Goal: Task Accomplishment & Management: Complete application form

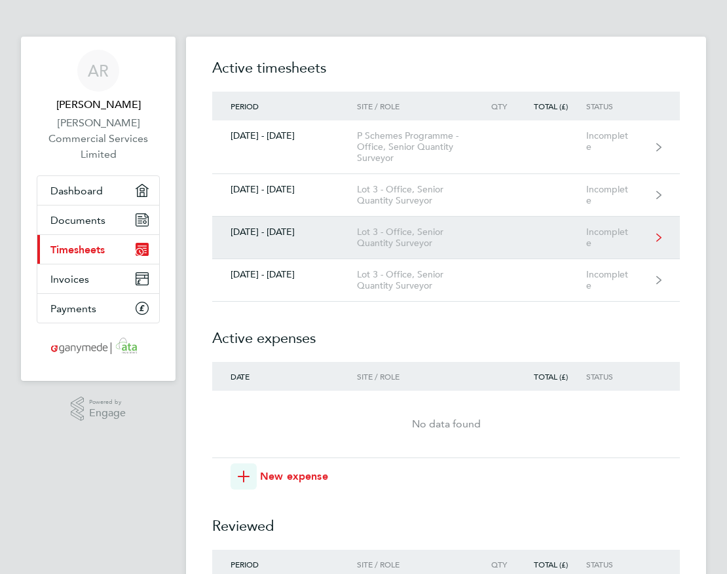
click at [428, 238] on div "Lot 3 - Office, Senior Quantity Surveyor" at bounding box center [418, 238] width 122 height 22
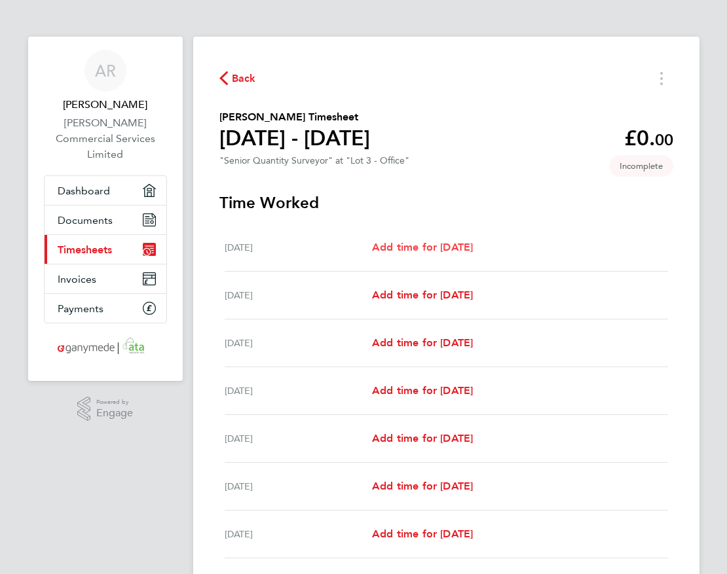
click at [439, 245] on span "Add time for [DATE]" at bounding box center [422, 247] width 101 height 12
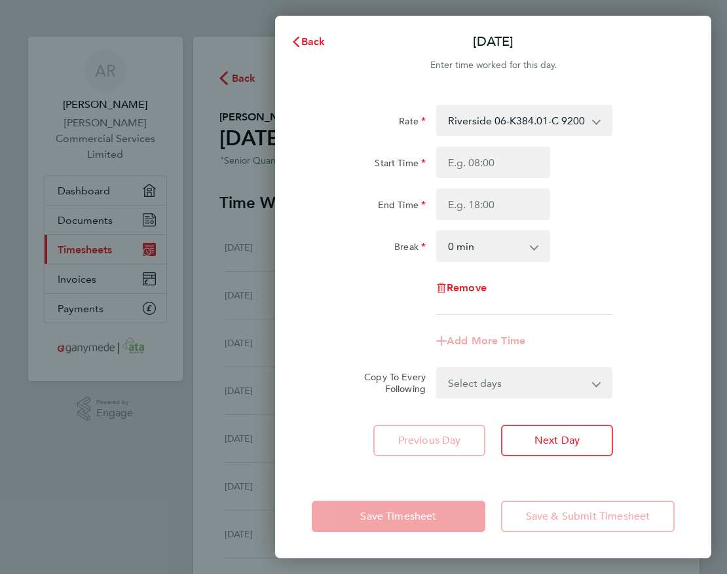
click at [568, 117] on select "Riverside 06-K384.01-C 9200060387P - 75.00 Burstow Flow 03-J991.01-C 9200020191…" at bounding box center [516, 120] width 158 height 29
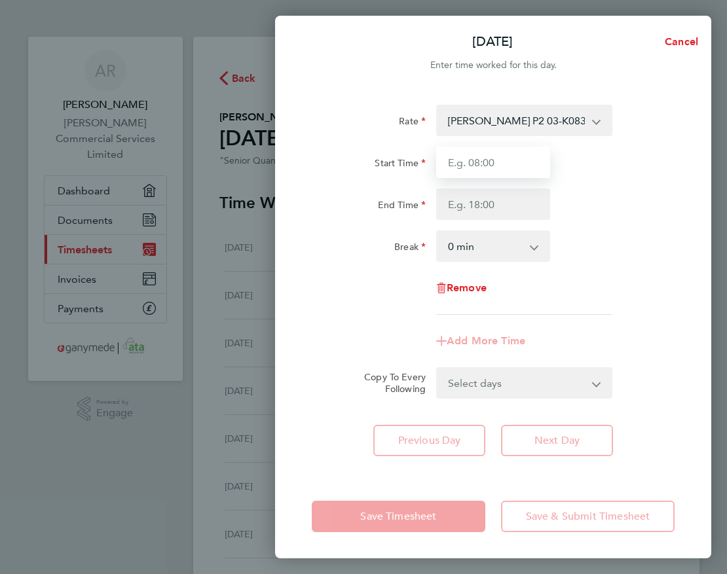
click at [524, 166] on input "Start Time" at bounding box center [493, 162] width 114 height 31
type input "08:30"
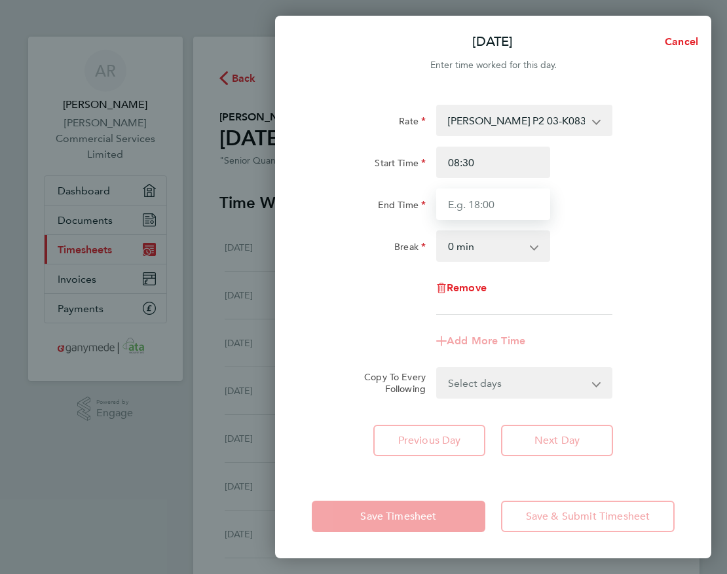
type input "17:00"
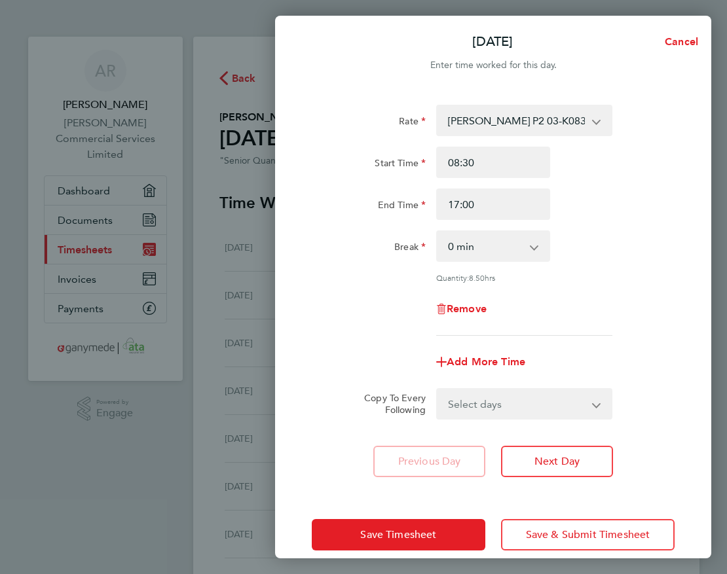
click at [494, 248] on select "0 min 15 min 30 min 45 min 60 min 75 min 90 min" at bounding box center [485, 246] width 96 height 29
select select "30"
click at [437, 232] on select "0 min 15 min 30 min 45 min 60 min 75 min 90 min" at bounding box center [485, 246] width 96 height 29
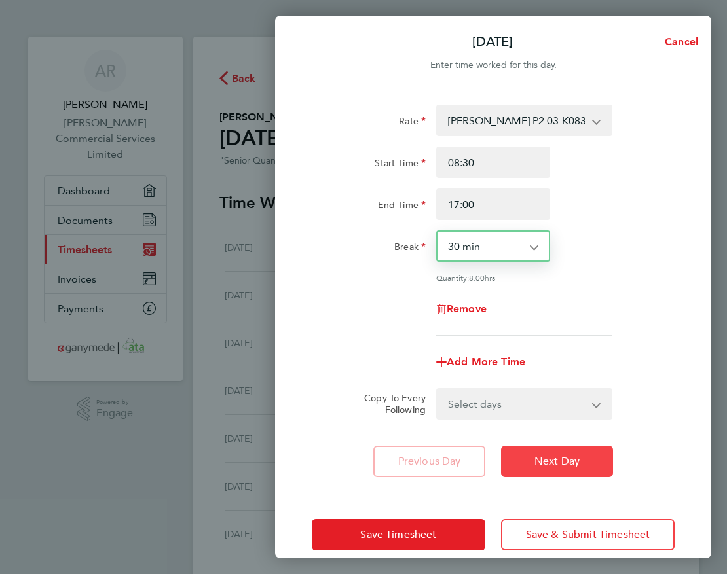
click at [562, 462] on span "Next Day" at bounding box center [556, 461] width 45 height 13
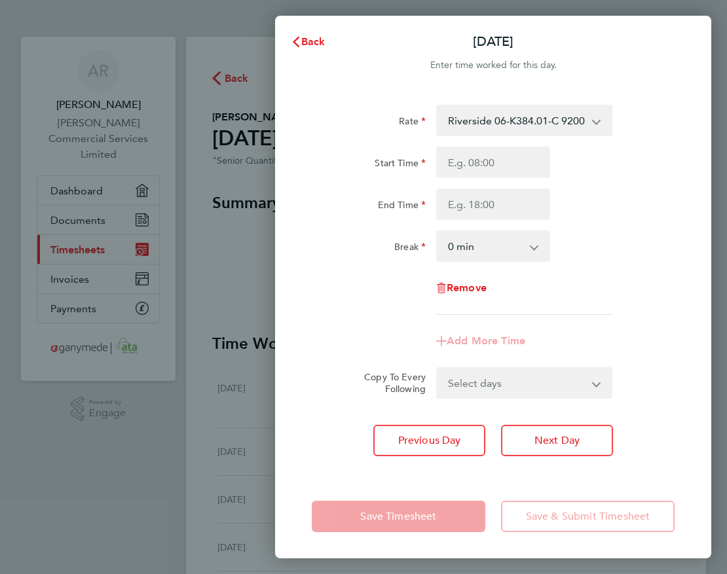
click at [591, 407] on div "Rate Riverside 06-K384.01-C 9200060387P - 75.00 [PERSON_NAME] P2 03-K083.02-C 9…" at bounding box center [493, 282] width 436 height 386
click at [589, 389] on select "Select days Day Weekday (Mon-Fri) Weekend (Sat-Sun) [DATE] [DATE] [DATE] [DATE]…" at bounding box center [516, 383] width 159 height 29
select select "WEEKDAY"
click at [437, 369] on select "Select days Day Weekday (Mon-Fri) Weekend (Sat-Sun) [DATE] [DATE] [DATE] [DATE]…" at bounding box center [516, 383] width 159 height 29
select select "[DATE]"
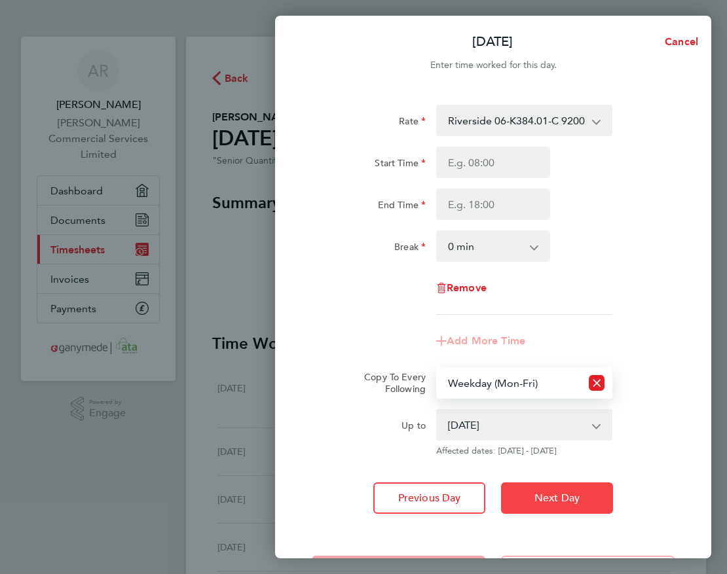
click at [564, 512] on button "Next Day" at bounding box center [557, 498] width 112 height 31
select select "0: null"
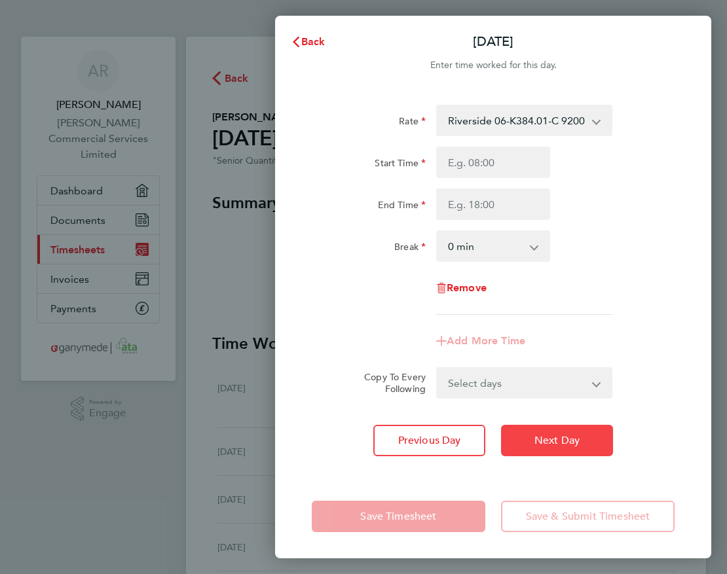
click at [545, 443] on span "Next Day" at bounding box center [556, 440] width 45 height 13
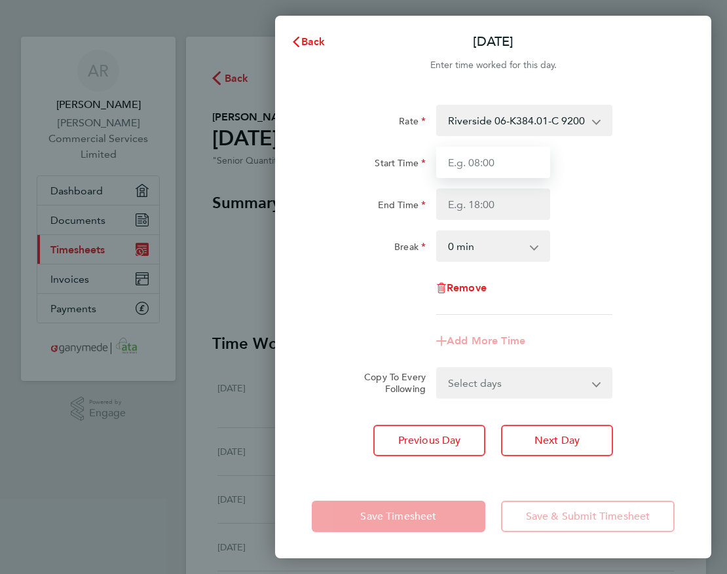
click at [479, 163] on input "Start Time" at bounding box center [493, 162] width 114 height 31
type input "08:30"
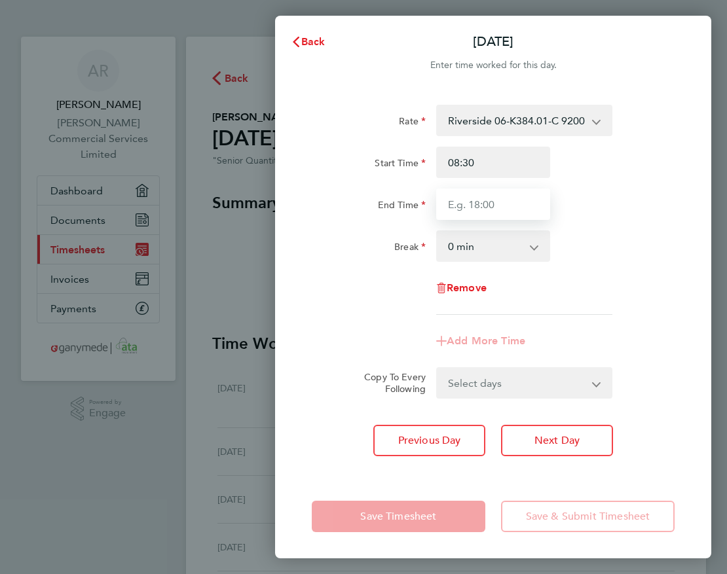
type input "17:00"
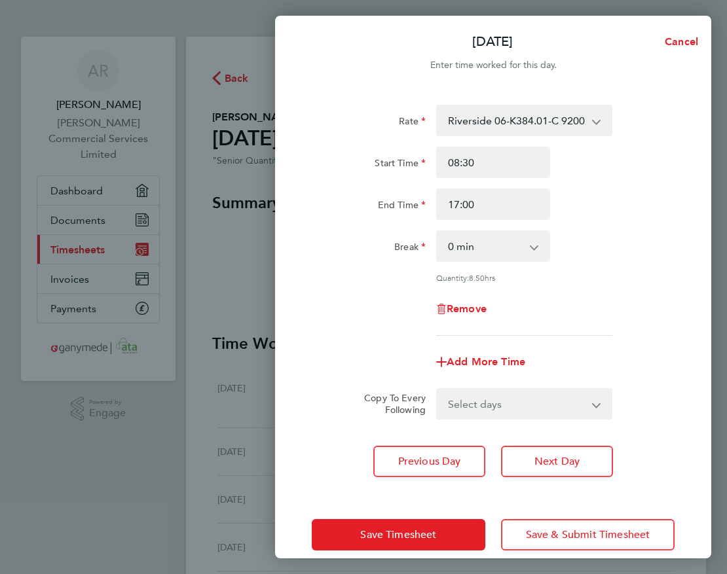
click at [502, 250] on select "0 min 15 min 30 min 45 min 60 min 75 min 90 min" at bounding box center [485, 246] width 96 height 29
select select "30"
click at [437, 232] on select "0 min 15 min 30 min 45 min 60 min 75 min 90 min" at bounding box center [485, 246] width 96 height 29
click at [541, 456] on span "Next Day" at bounding box center [556, 461] width 45 height 13
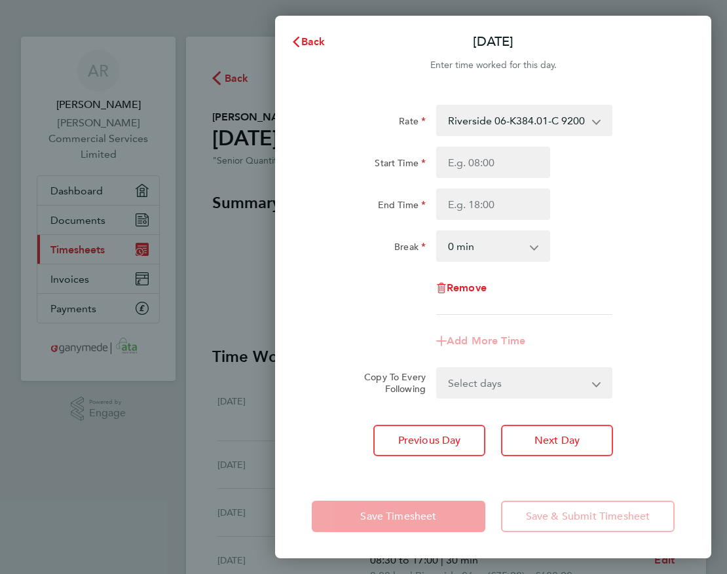
click at [402, 521] on app-form-button "Save Timesheet" at bounding box center [402, 516] width 181 height 31
click at [317, 38] on span "Back" at bounding box center [313, 41] width 24 height 12
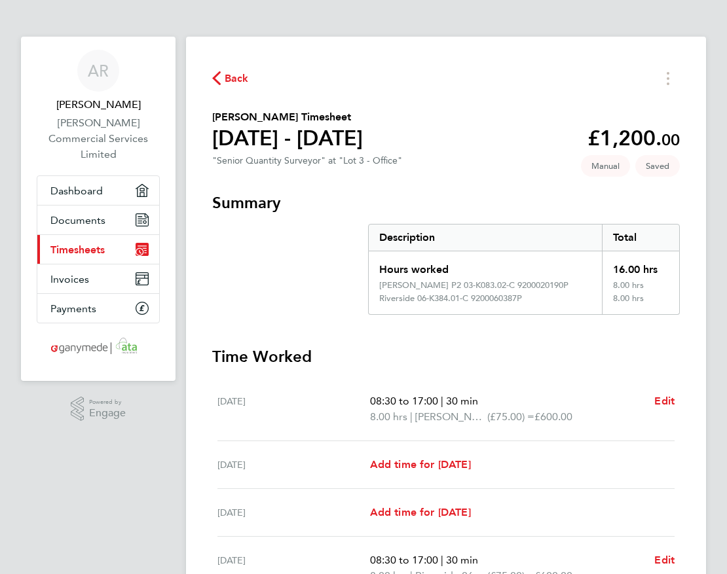
click at [511, 416] on span "(£75.00) =" at bounding box center [510, 417] width 47 height 12
click at [457, 475] on div "[DATE] Add time for [DATE] Add time for [DATE]" at bounding box center [445, 465] width 457 height 48
click at [437, 465] on span "Add time for [DATE]" at bounding box center [420, 464] width 101 height 12
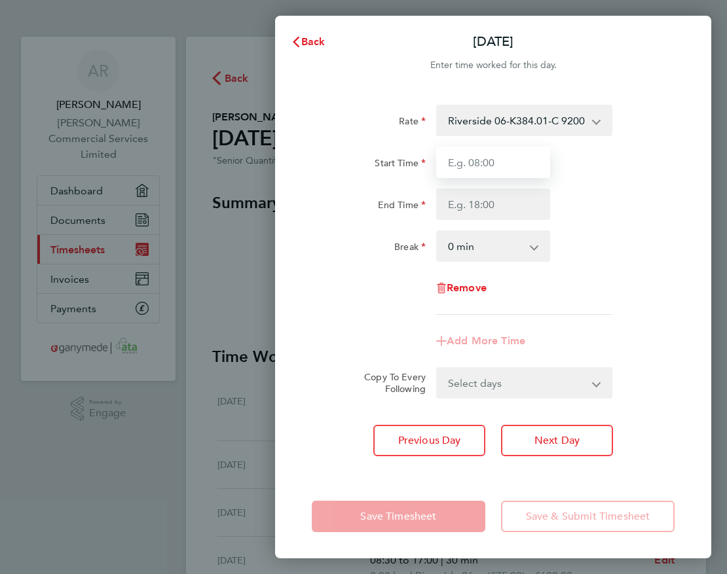
click at [519, 169] on input "Start Time" at bounding box center [493, 162] width 114 height 31
type input "11:00"
click at [499, 164] on input "11:00" at bounding box center [493, 162] width 114 height 31
click at [560, 123] on select "Riverside 06-K384.01-C 9200060387P - 75.00 [PERSON_NAME] P2 03-K083.02-C 920002…" at bounding box center [516, 120] width 158 height 29
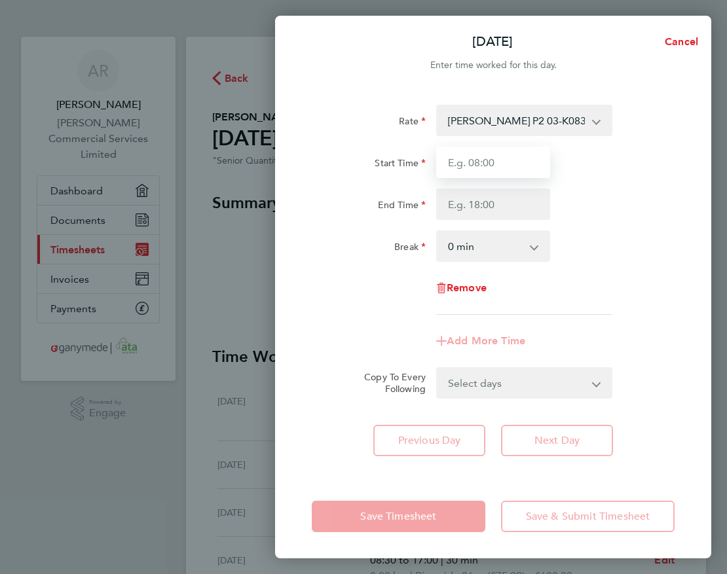
click at [499, 167] on input "Start Time" at bounding box center [493, 162] width 114 height 31
type input "08:30"
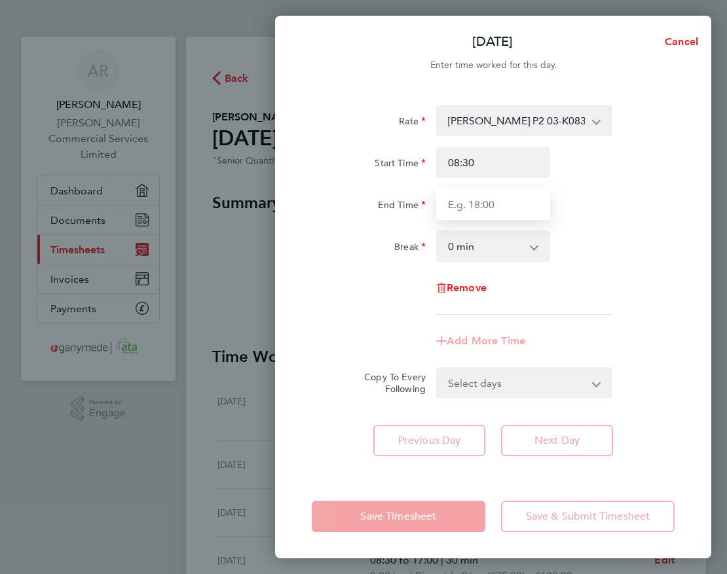
click at [477, 205] on input "End Time" at bounding box center [493, 204] width 114 height 31
type input "17:00"
click at [481, 253] on select "0 min 15 min 30 min 45 min 60 min 75 min 90 min" at bounding box center [485, 246] width 96 height 29
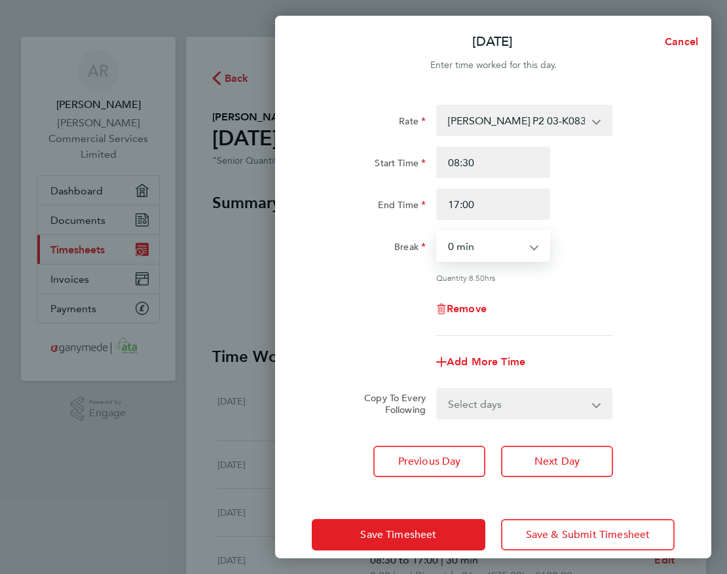
select select "30"
click at [437, 232] on select "0 min 15 min 30 min 45 min 60 min 75 min 90 min" at bounding box center [485, 246] width 96 height 29
click at [547, 462] on span "Next Day" at bounding box center [556, 461] width 45 height 13
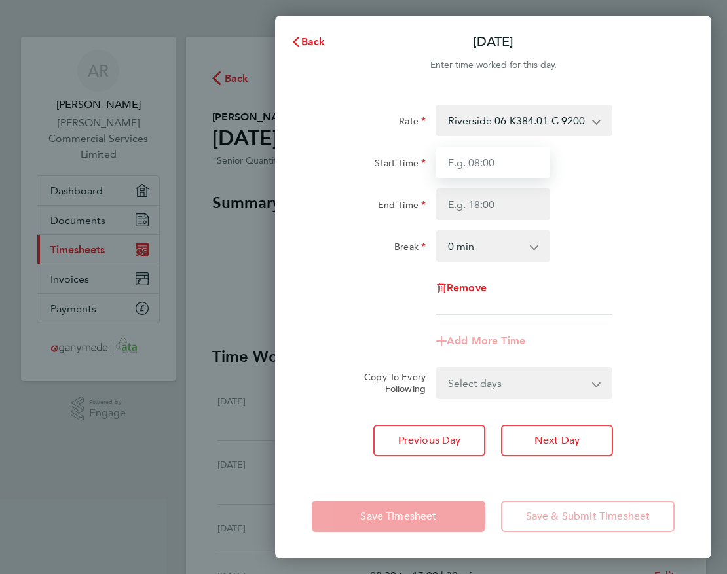
click at [494, 157] on input "Start Time" at bounding box center [493, 162] width 114 height 31
type input "08:30"
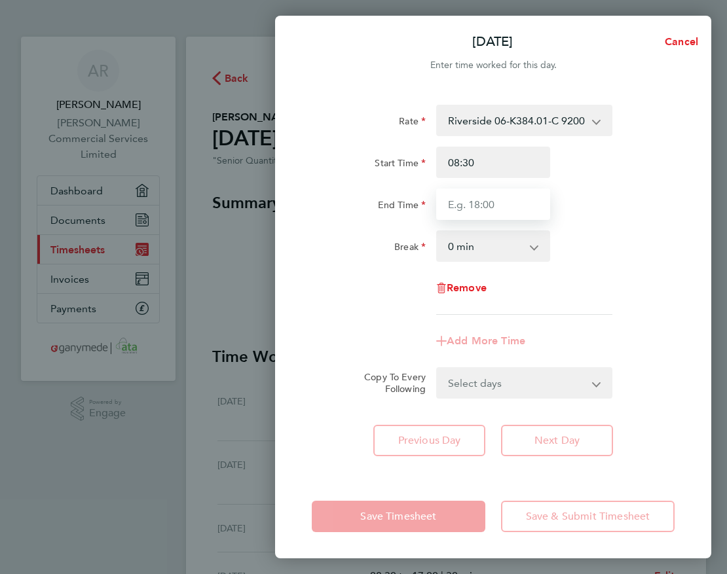
click at [477, 203] on input "End Time" at bounding box center [493, 204] width 114 height 31
type input "17:00"
click at [488, 244] on select "0 min 15 min 30 min 45 min 60 min 75 min 90 min" at bounding box center [485, 246] width 96 height 29
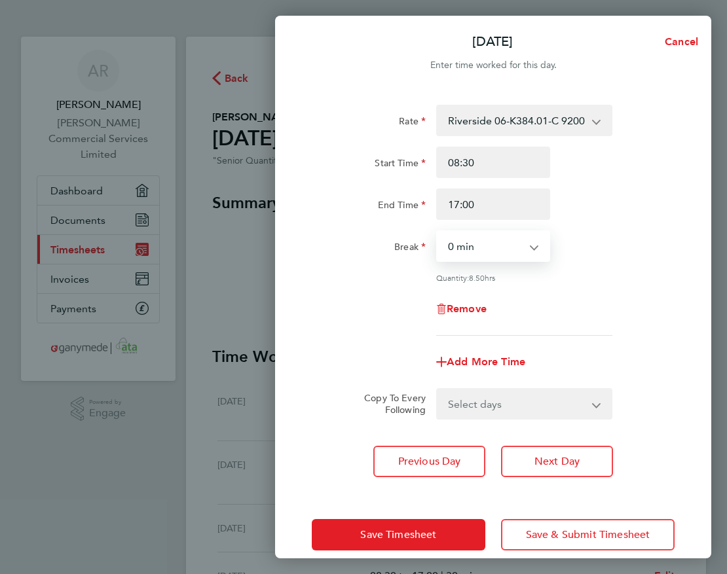
select select "30"
click at [437, 232] on select "0 min 15 min 30 min 45 min 60 min 75 min 90 min" at bounding box center [485, 246] width 96 height 29
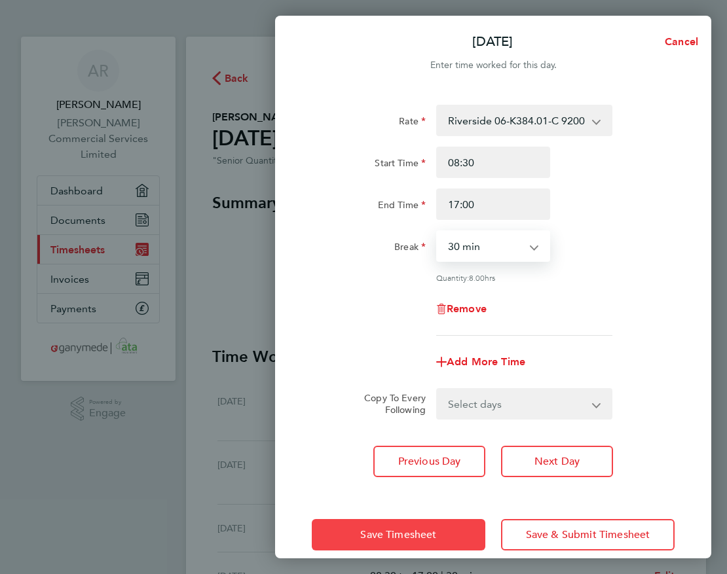
click at [418, 533] on span "Save Timesheet" at bounding box center [398, 534] width 76 height 13
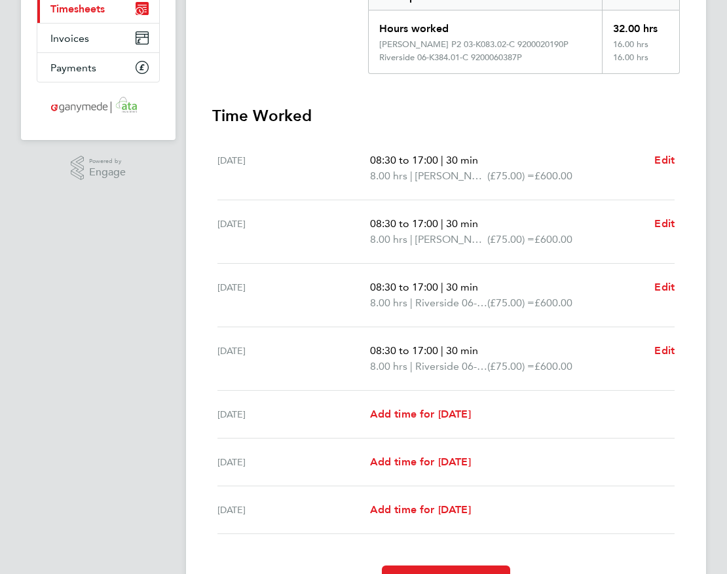
scroll to position [314, 0]
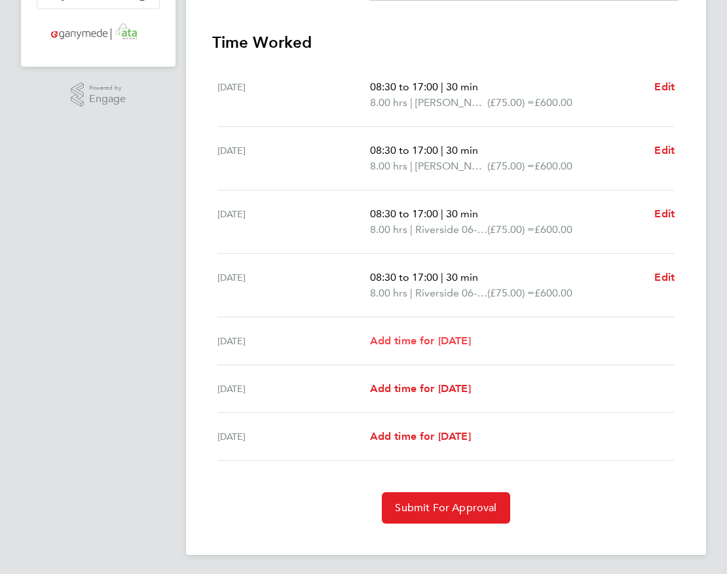
click at [377, 333] on link "Add time for [DATE]" at bounding box center [420, 341] width 101 height 16
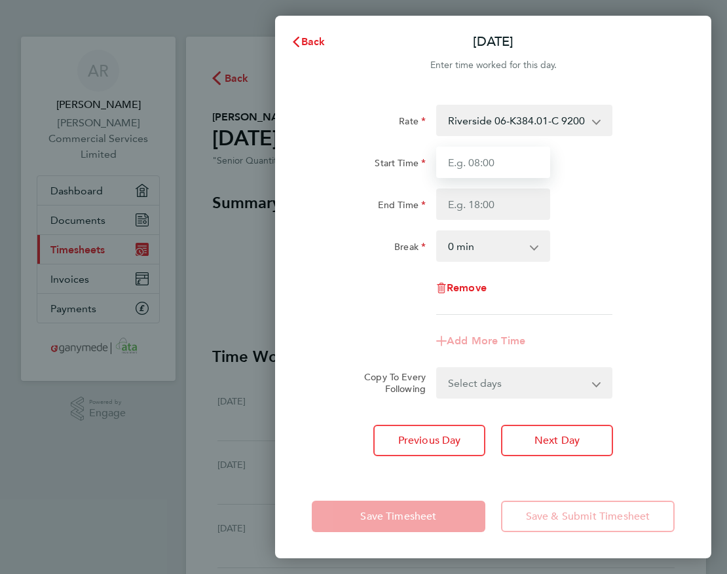
click at [490, 166] on input "Start Time" at bounding box center [493, 162] width 114 height 31
click at [499, 119] on select "Riverside 06-K384.01-C 9200060387P - 75.00 [PERSON_NAME] P2 03-K083.02-C 920002…" at bounding box center [516, 120] width 158 height 29
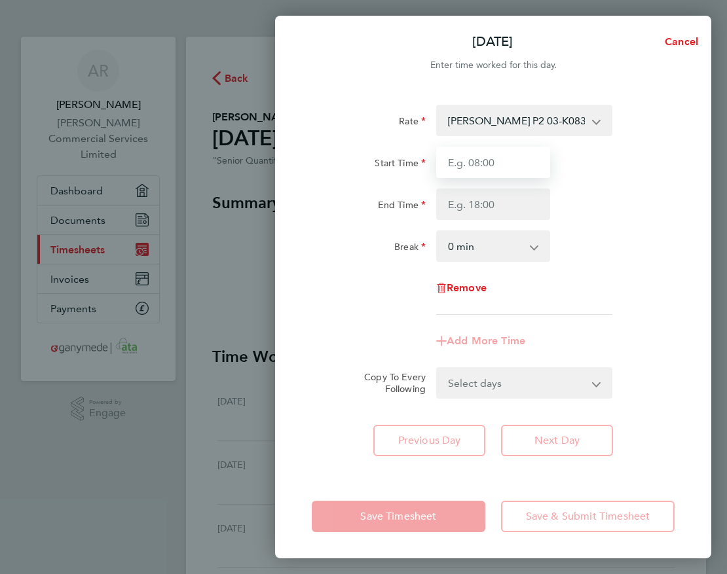
click at [478, 165] on input "Start Time" at bounding box center [493, 162] width 114 height 31
type input "08:30"
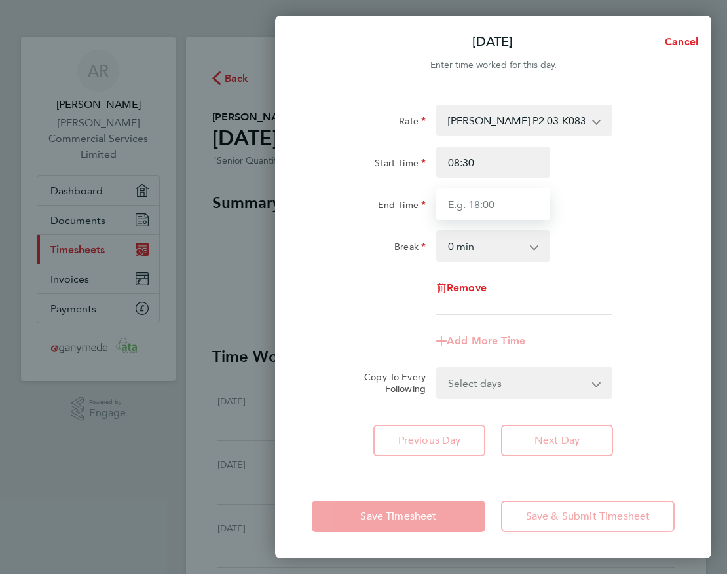
type input "17:00"
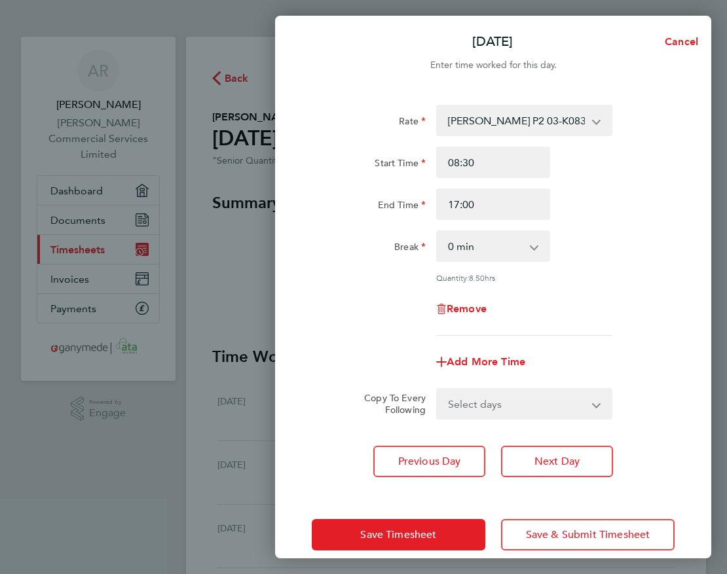
click at [499, 251] on select "0 min 15 min 30 min 45 min 60 min 75 min 90 min" at bounding box center [485, 246] width 96 height 29
select select "30"
click at [437, 232] on select "0 min 15 min 30 min 45 min 60 min 75 min 90 min" at bounding box center [485, 246] width 96 height 29
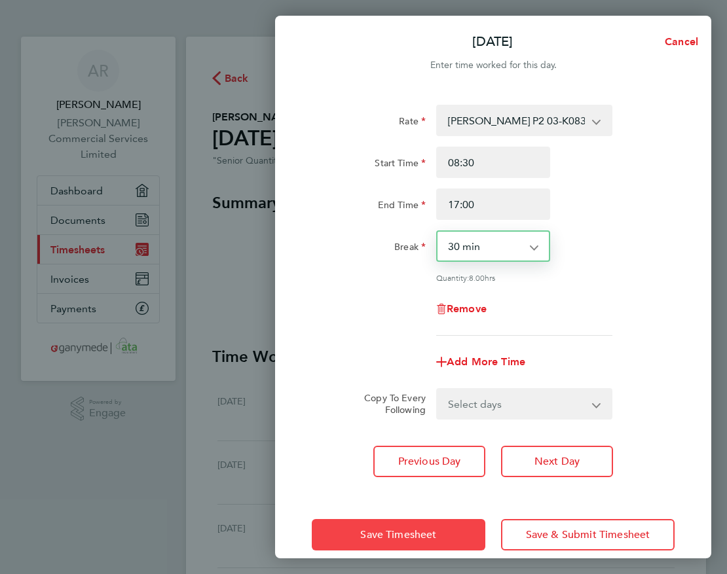
click at [455, 530] on button "Save Timesheet" at bounding box center [398, 534] width 173 height 31
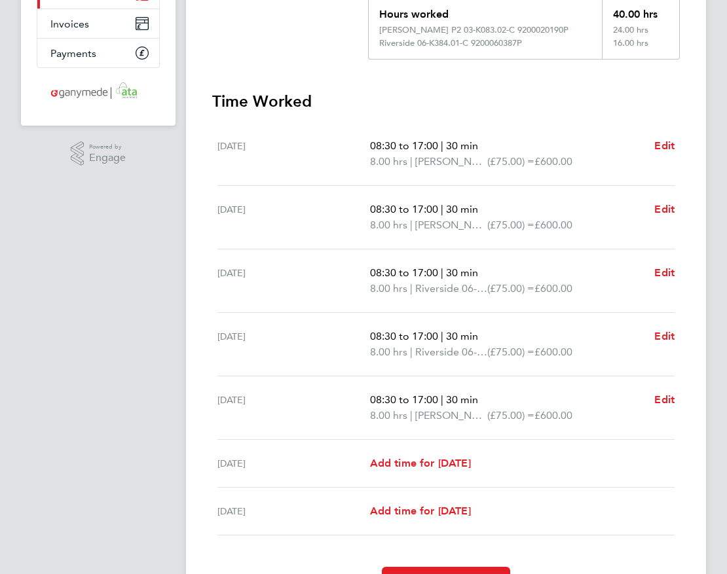
scroll to position [330, 0]
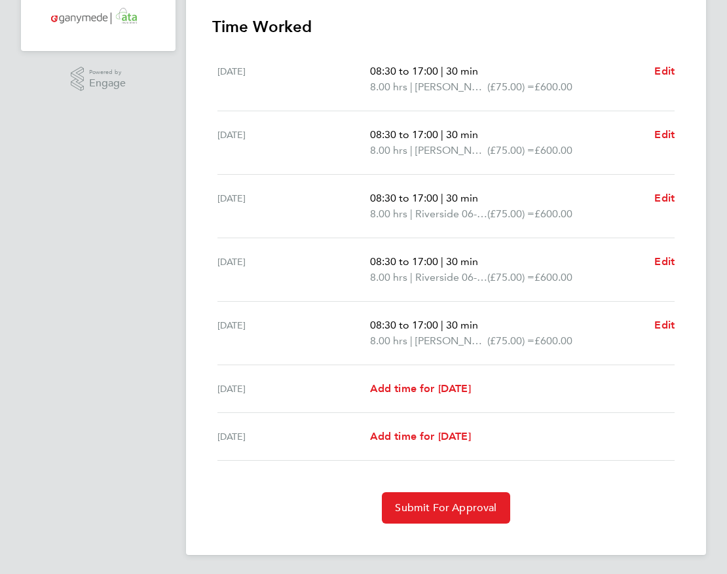
click at [117, 173] on app-navbar "AR [PERSON_NAME] Commercial Services Limited Applications: Dashboard Documents …" at bounding box center [98, 141] width 155 height 869
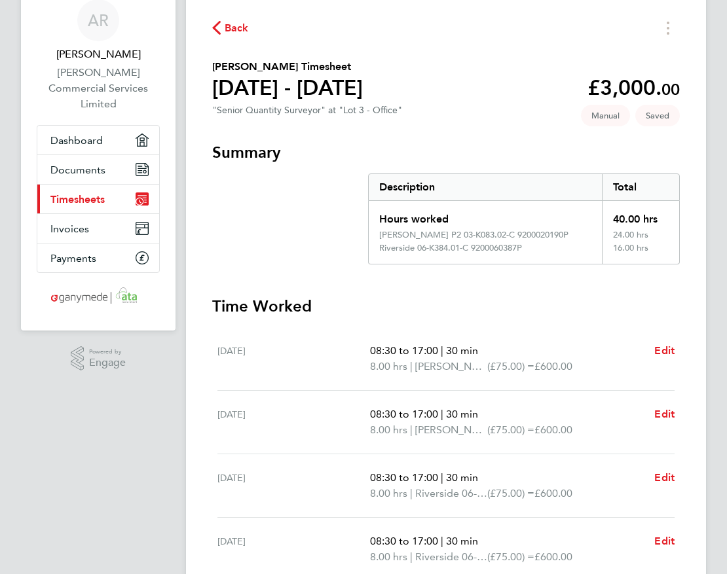
scroll to position [11, 0]
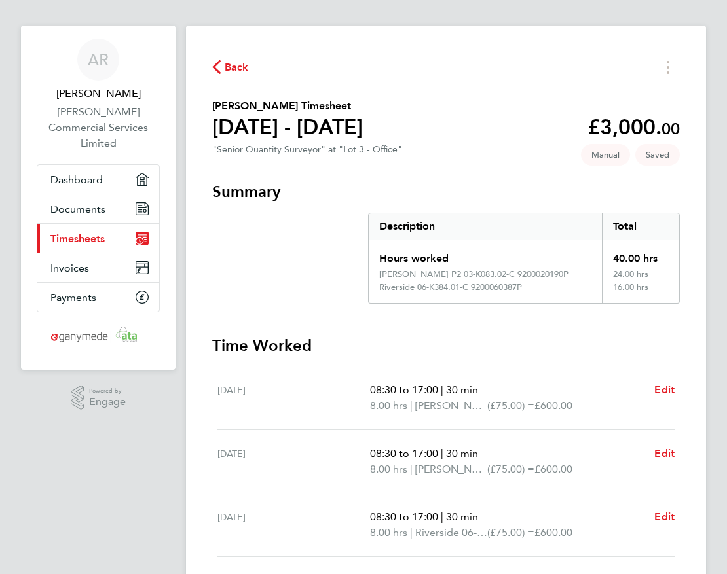
click at [73, 229] on link "Current page: Timesheets" at bounding box center [98, 238] width 122 height 29
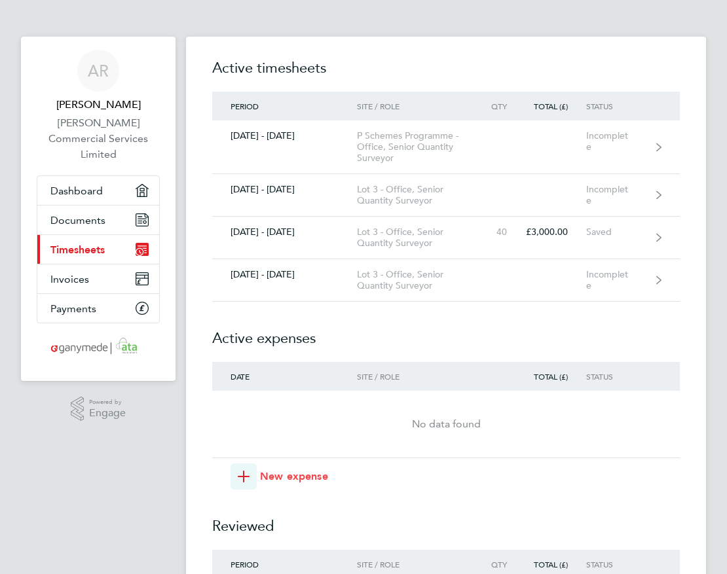
click at [303, 475] on span "New expense" at bounding box center [294, 477] width 68 height 16
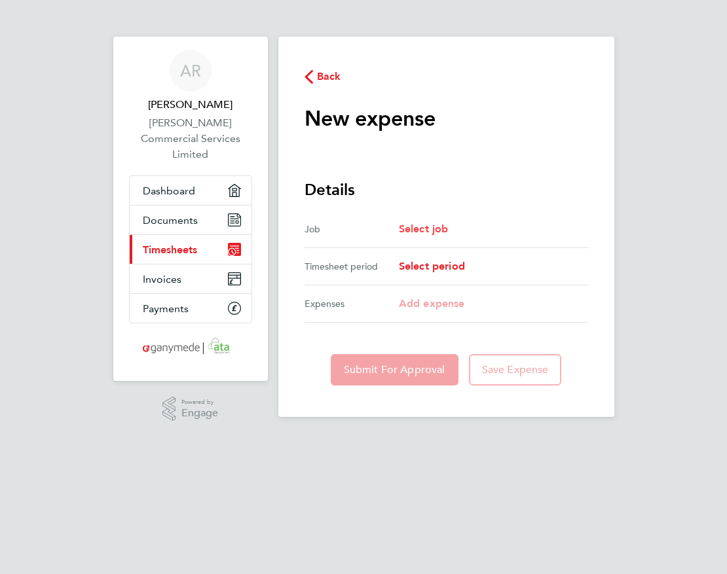
click at [418, 225] on span "Select job" at bounding box center [424, 229] width 50 height 12
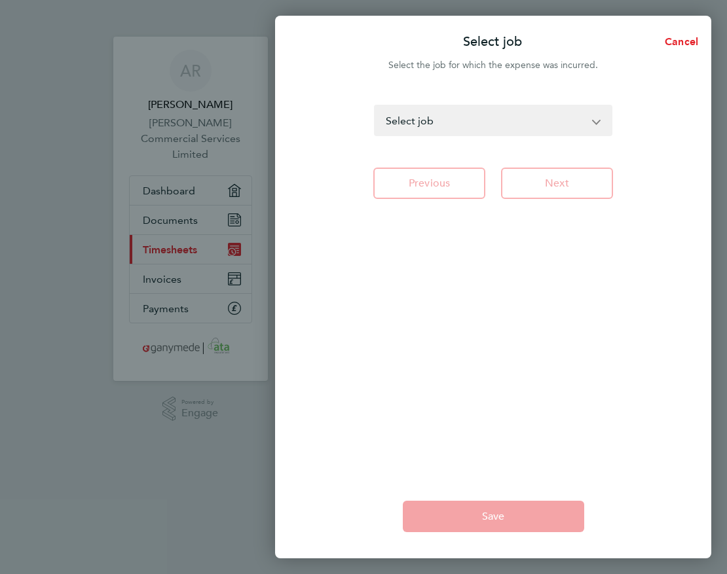
click at [469, 122] on select "P Schemes Programme - Office - Senior Quantity Surveyor Lot 3 - Office - Senior…" at bounding box center [485, 120] width 220 height 29
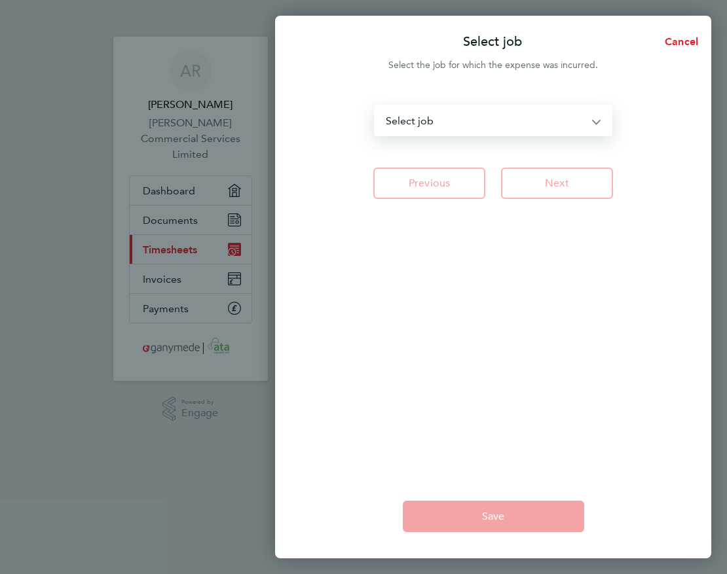
click at [469, 122] on select "P Schemes Programme - Office - Senior Quantity Surveyor Lot 3 - Office - Senior…" at bounding box center [485, 120] width 220 height 29
select select "200965"
click at [375, 106] on select "P Schemes Programme - Office - Senior Quantity Surveyor Lot 3 - Office - Senior…" at bounding box center [485, 120] width 220 height 29
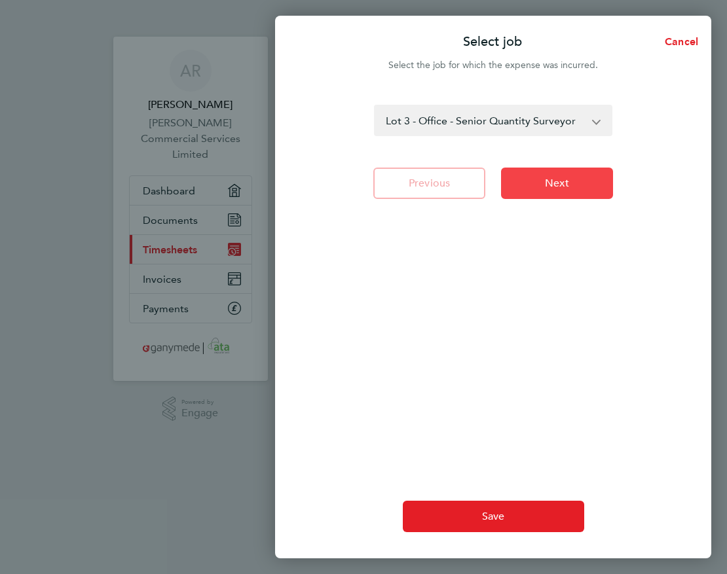
click at [545, 179] on span "Next" at bounding box center [557, 183] width 24 height 13
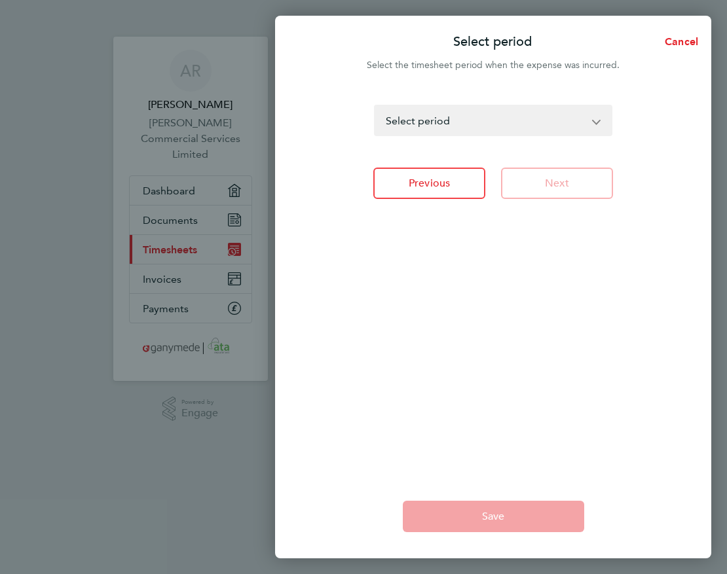
click at [524, 122] on select "[DATE] - [DATE] [DATE] - [DATE] [DATE] - [DATE] [DATE] - [DATE] [DATE] - [DATE]…" at bounding box center [485, 120] width 220 height 29
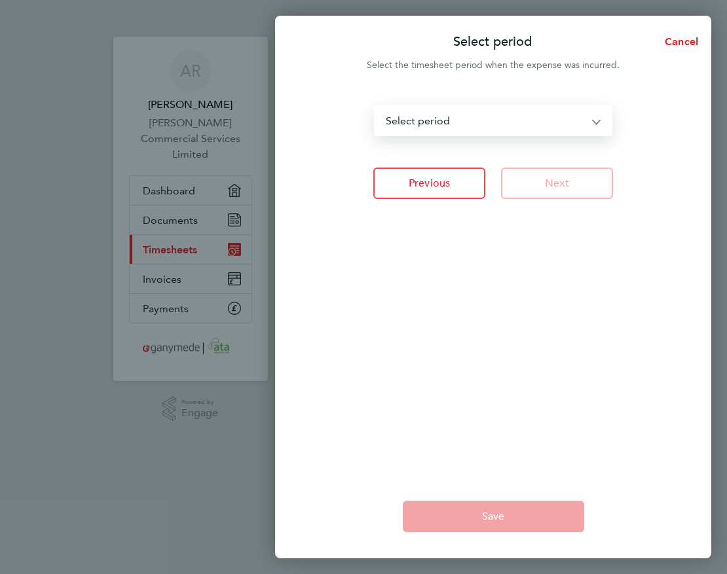
select select "83: Object"
click at [375, 106] on select "[DATE] - [DATE] [DATE] - [DATE] [DATE] - [DATE] [DATE] - [DATE] [DATE] - [DATE]…" at bounding box center [485, 120] width 220 height 29
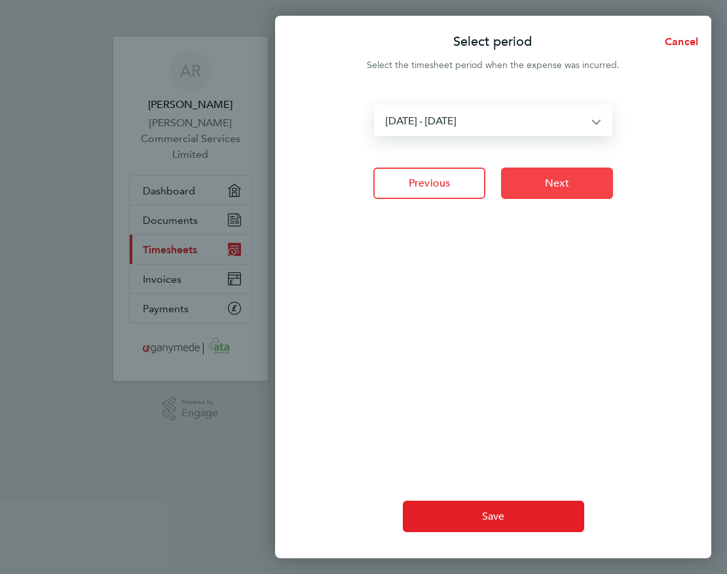
click at [558, 189] on span "Next" at bounding box center [557, 183] width 24 height 13
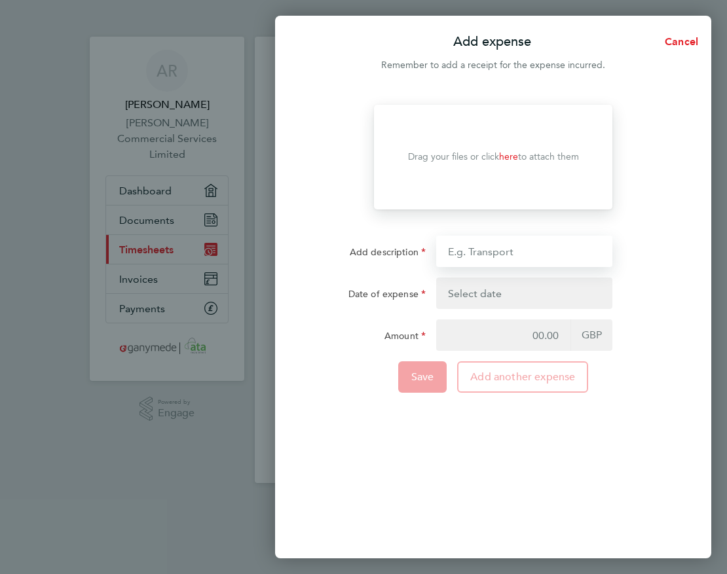
click at [493, 260] on input "Add description" at bounding box center [524, 251] width 176 height 31
type input "hotel"
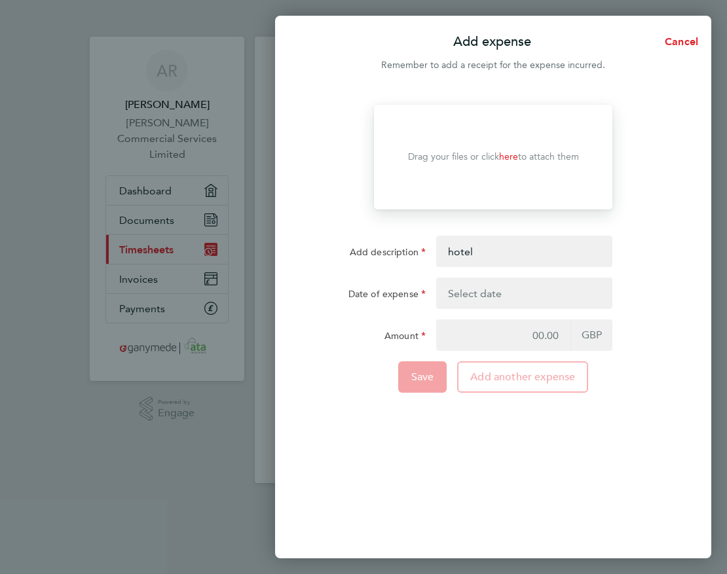
click at [486, 295] on button "button" at bounding box center [524, 293] width 176 height 31
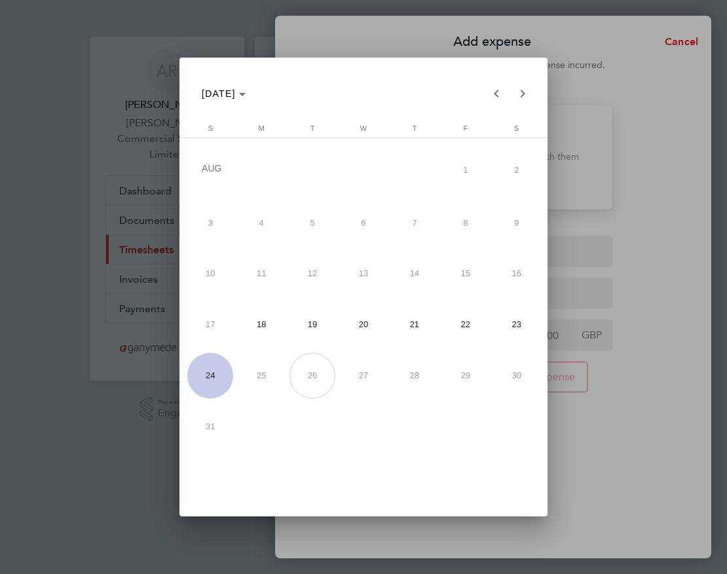
click at [367, 325] on span "20" at bounding box center [363, 325] width 46 height 46
type input "[DATE]"
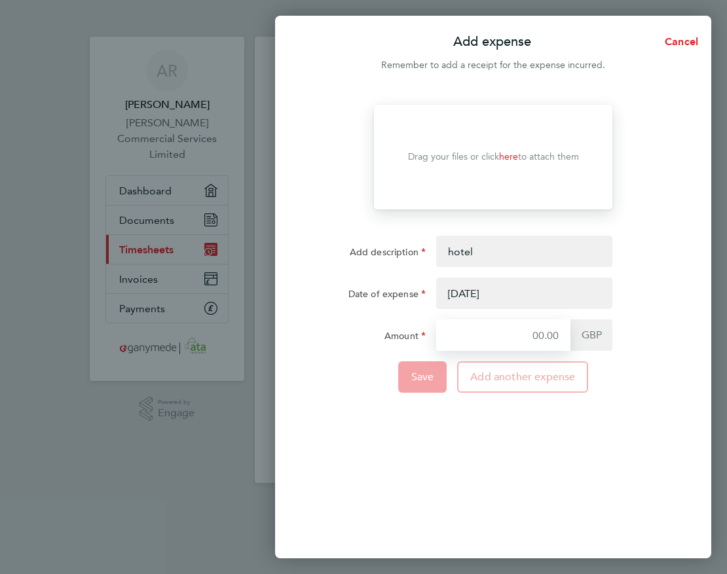
click at [490, 340] on input "Amount" at bounding box center [503, 335] width 134 height 31
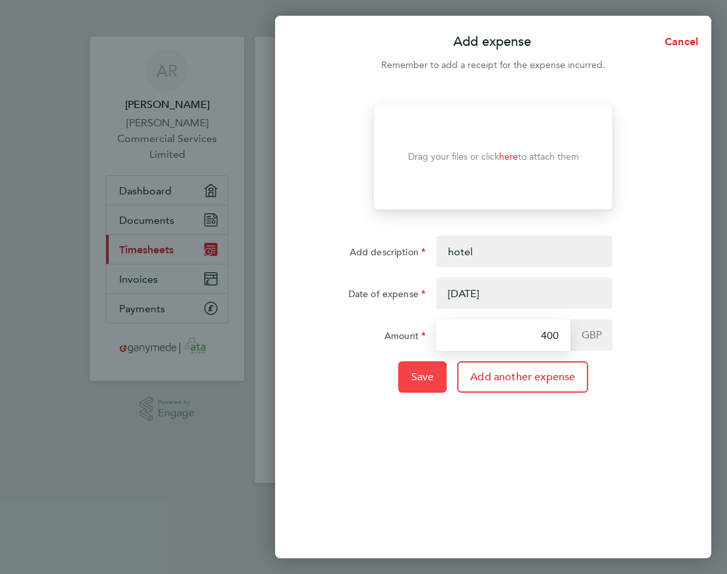
type input "400"
click at [424, 385] on button "Save" at bounding box center [422, 376] width 49 height 31
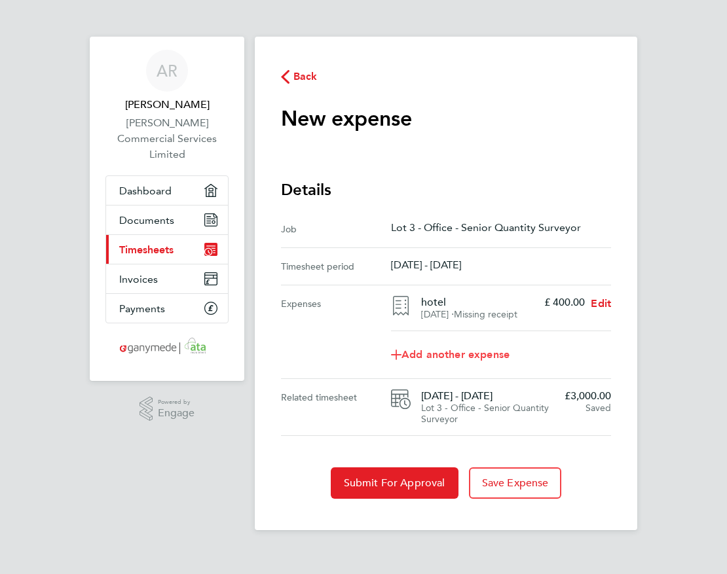
click at [448, 357] on link "Add another expense" at bounding box center [501, 355] width 220 height 26
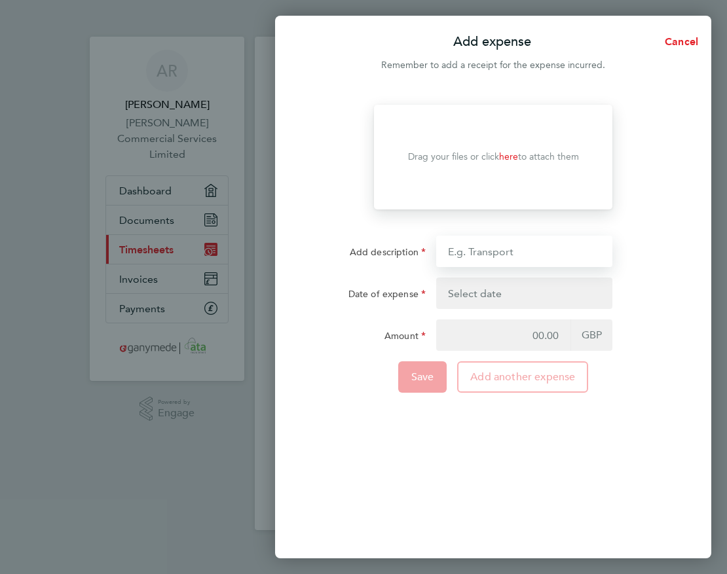
click at [475, 246] on input "Add description" at bounding box center [524, 251] width 176 height 31
type input "Mileage"
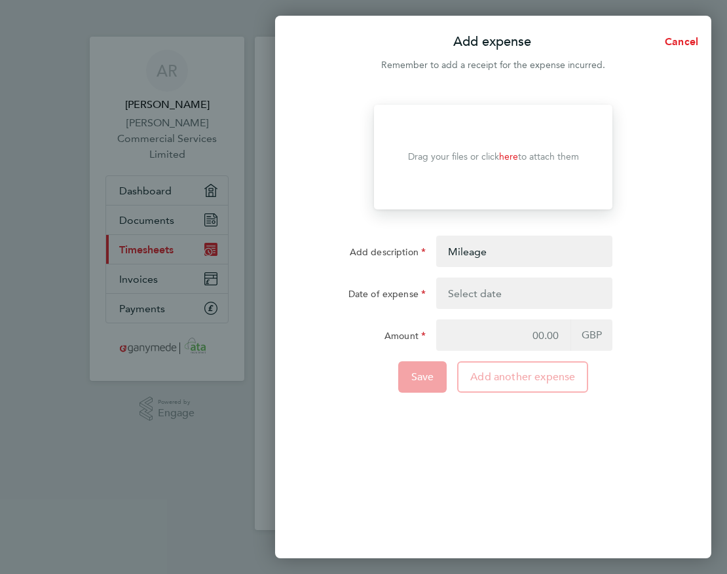
click at [483, 295] on button "button" at bounding box center [524, 293] width 176 height 31
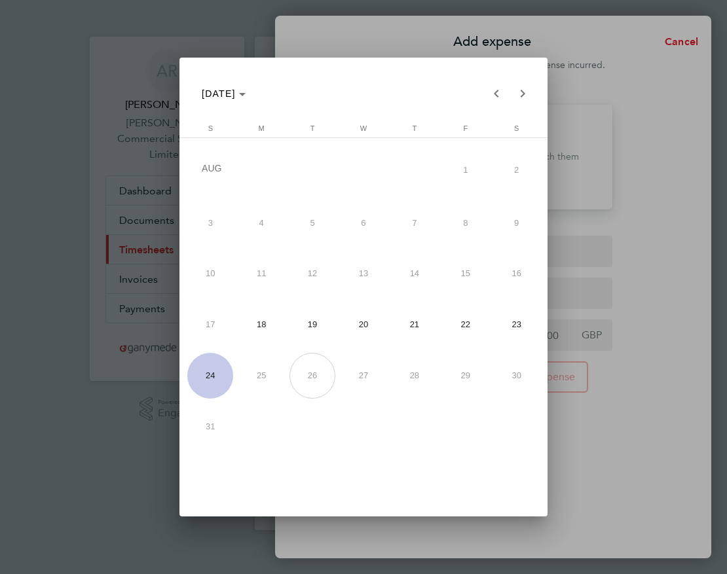
click at [373, 319] on span "20" at bounding box center [363, 325] width 46 height 46
type input "[DATE]"
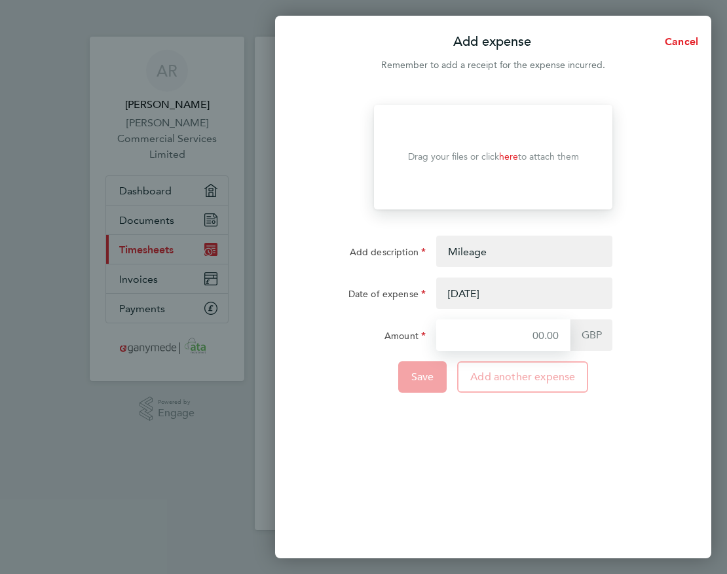
click at [494, 335] on input "Amount" at bounding box center [503, 335] width 134 height 31
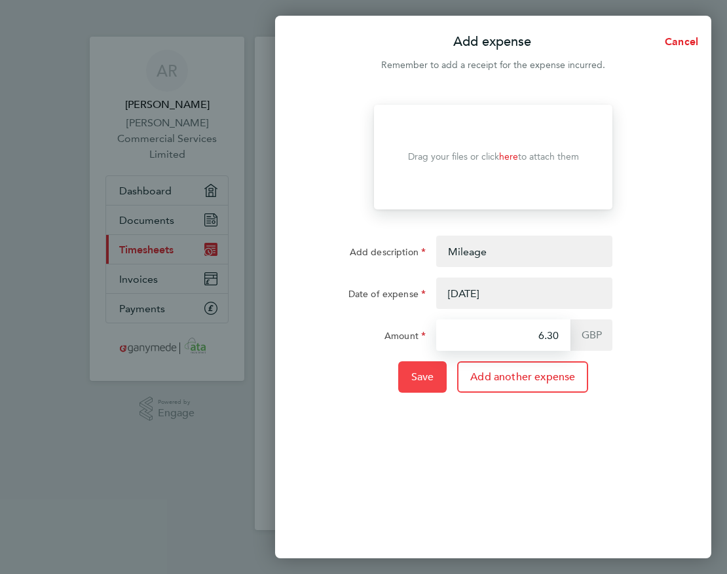
type input "6.30"
click at [425, 376] on span "Save" at bounding box center [422, 377] width 23 height 13
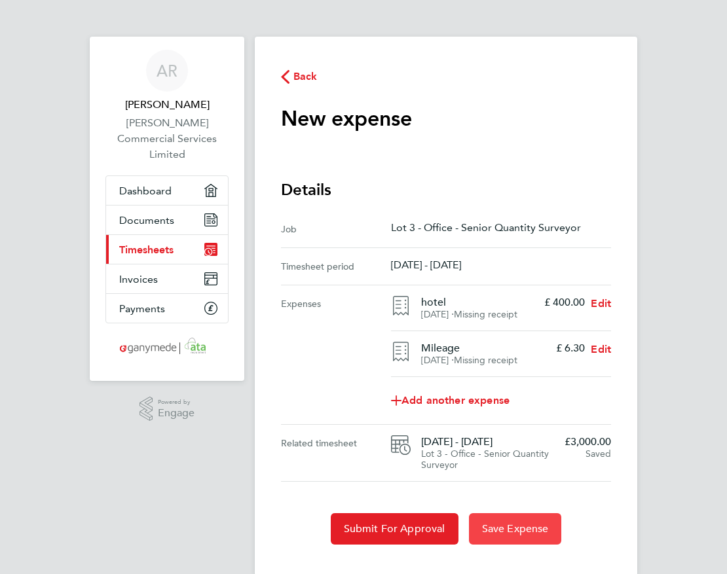
click at [507, 536] on span "Save Expense" at bounding box center [515, 528] width 67 height 13
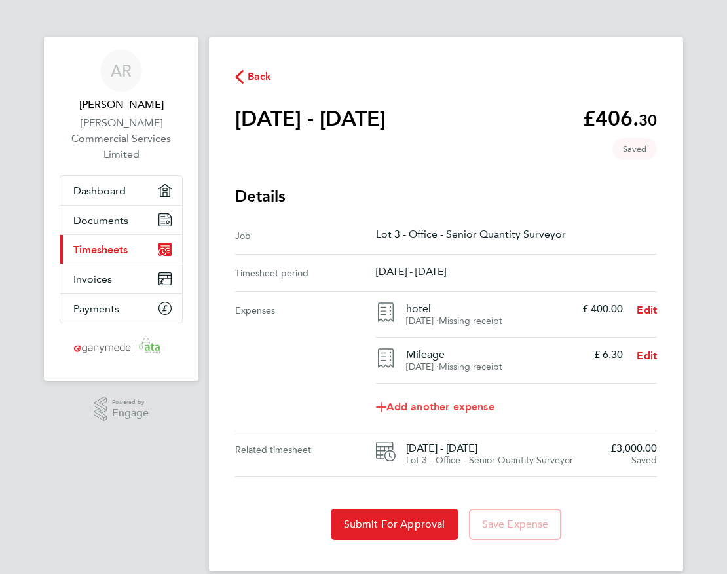
click at [469, 409] on span "Add another expense" at bounding box center [435, 407] width 119 height 10
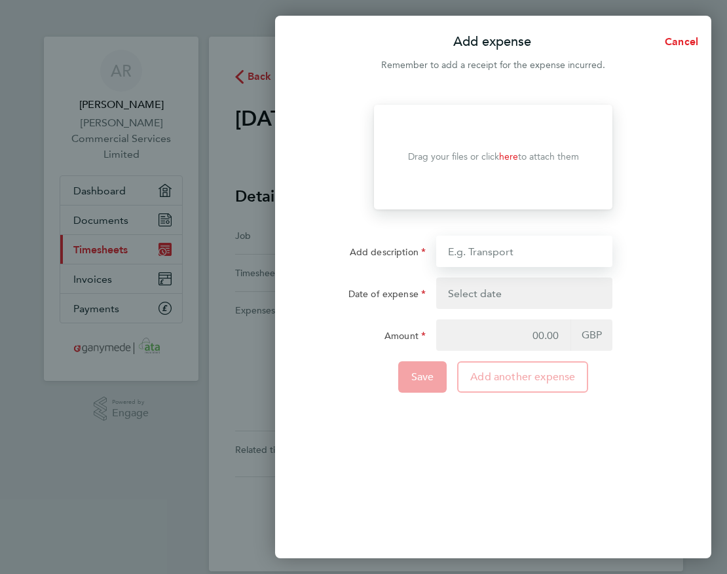
click at [473, 245] on input "Add description" at bounding box center [524, 251] width 176 height 31
type input "taxi"
click at [475, 290] on button "button" at bounding box center [524, 293] width 176 height 31
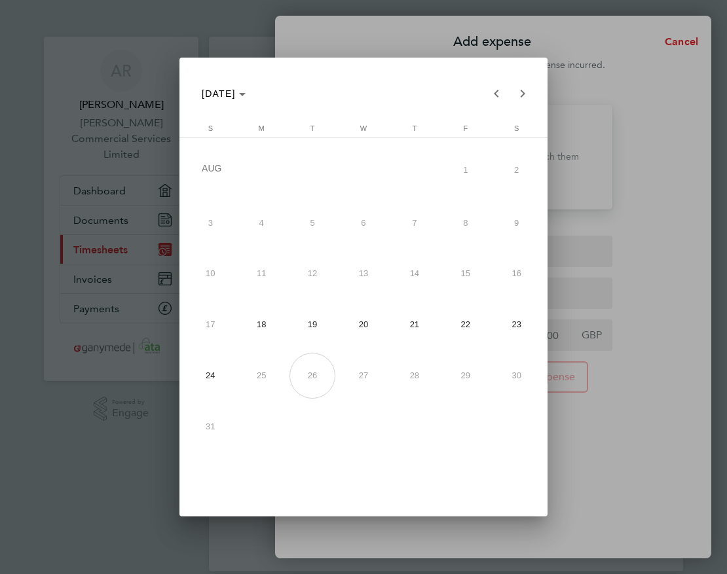
click at [364, 322] on span "20" at bounding box center [363, 325] width 46 height 46
type input "[DATE]"
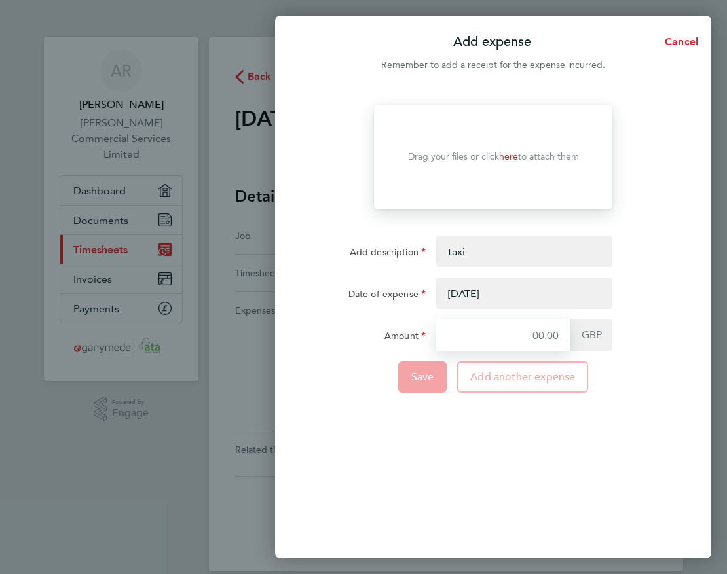
click at [488, 338] on input "Amount" at bounding box center [503, 335] width 134 height 31
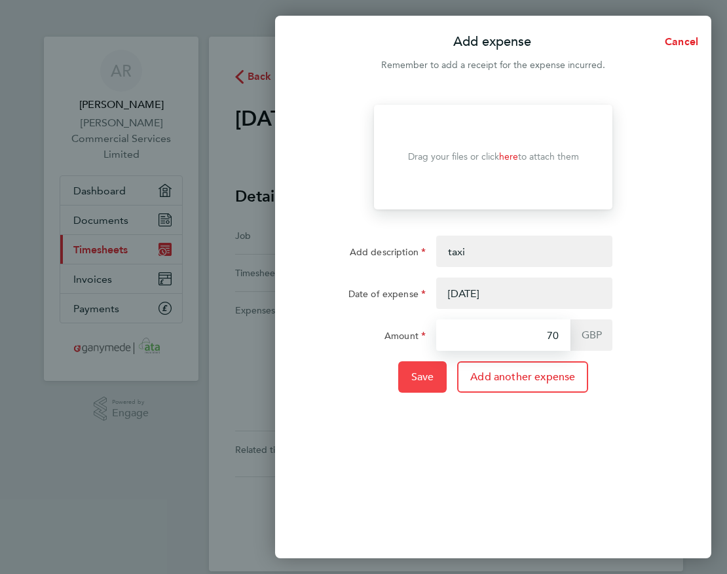
type input "70"
click at [429, 373] on span "Save" at bounding box center [422, 377] width 23 height 13
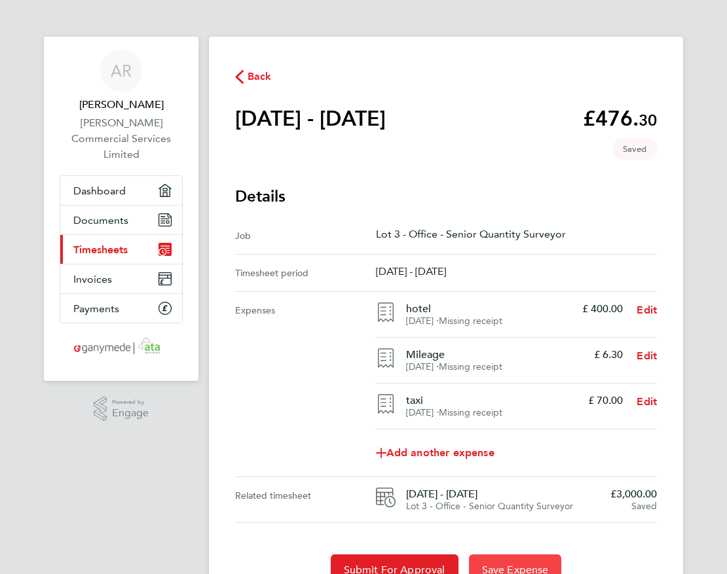
click at [530, 564] on span "Save Expense" at bounding box center [515, 570] width 67 height 13
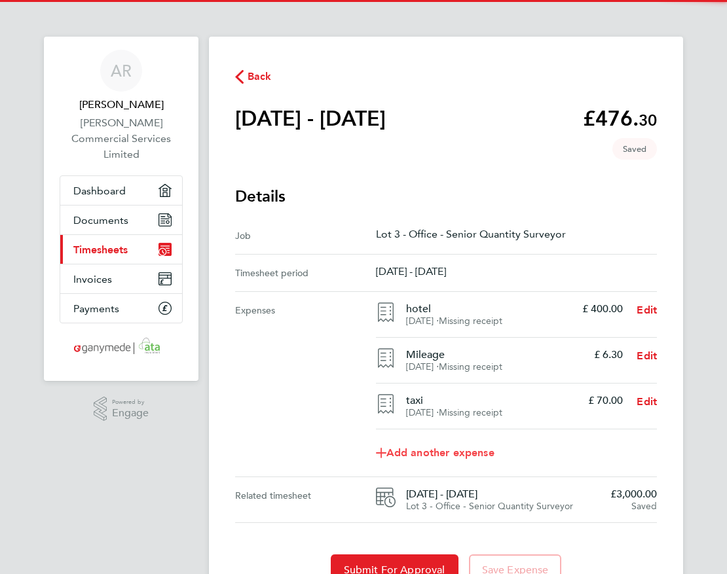
click at [479, 454] on span "Add another expense" at bounding box center [435, 453] width 119 height 10
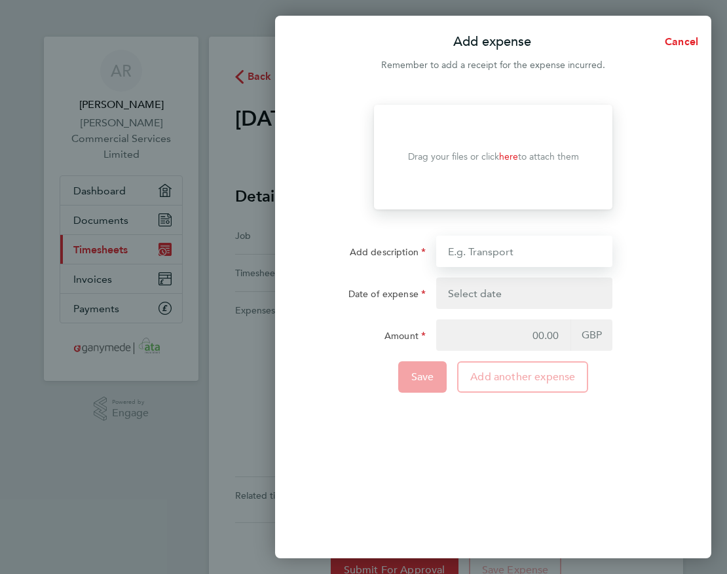
click at [479, 250] on input "Add description" at bounding box center [524, 251] width 176 height 31
type input "parking"
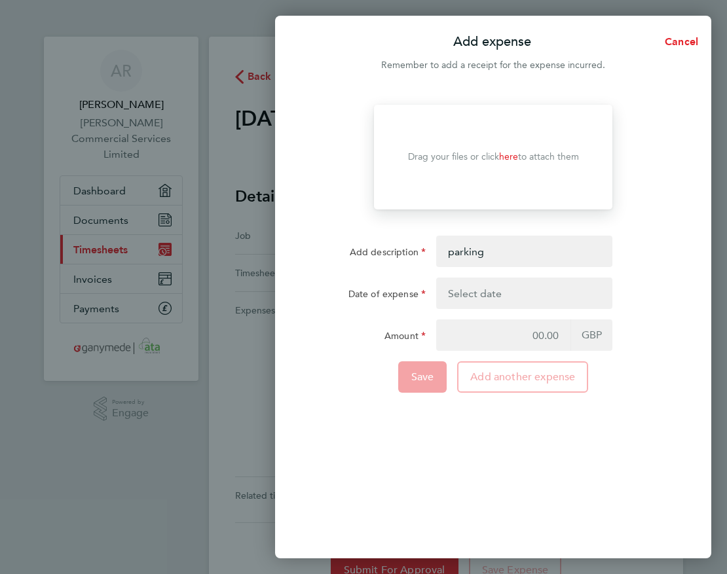
click at [483, 295] on button "button" at bounding box center [524, 293] width 176 height 31
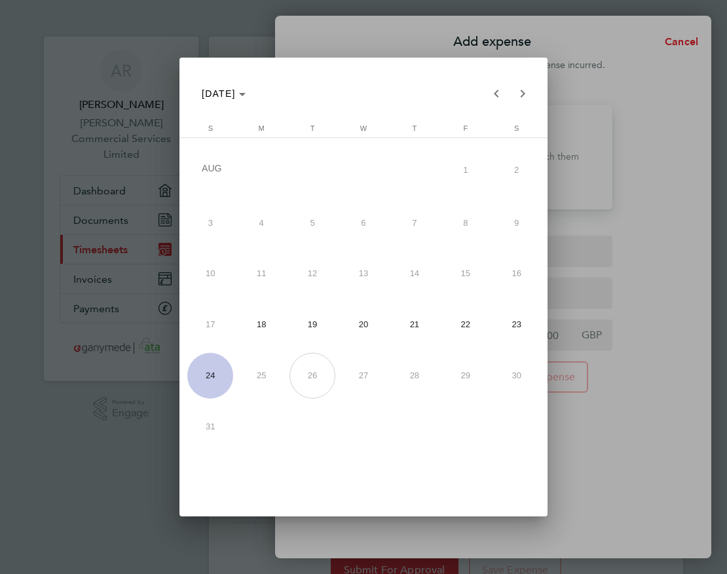
click at [373, 317] on span "20" at bounding box center [363, 325] width 46 height 46
type input "[DATE]"
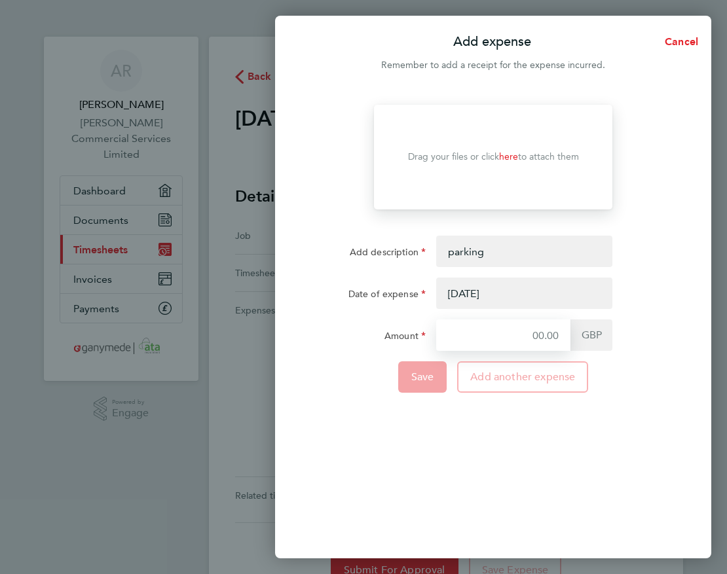
click at [488, 337] on input "Amount" at bounding box center [503, 335] width 134 height 31
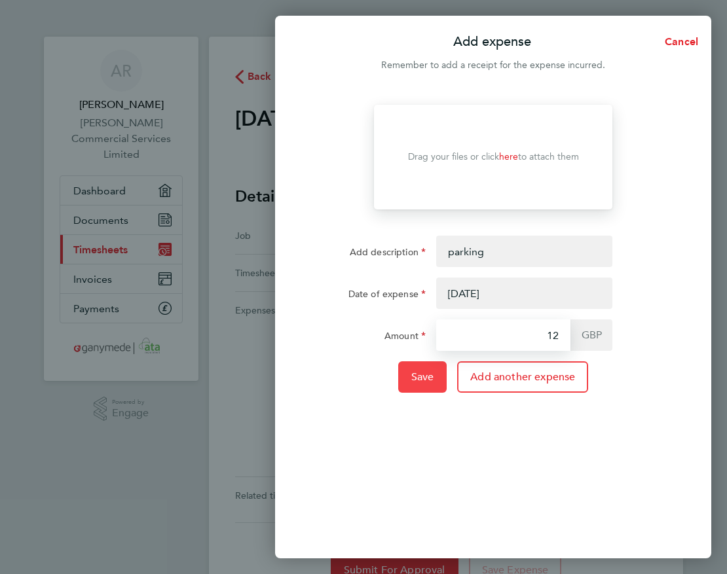
type input "12"
click at [427, 378] on span "Save" at bounding box center [422, 377] width 23 height 13
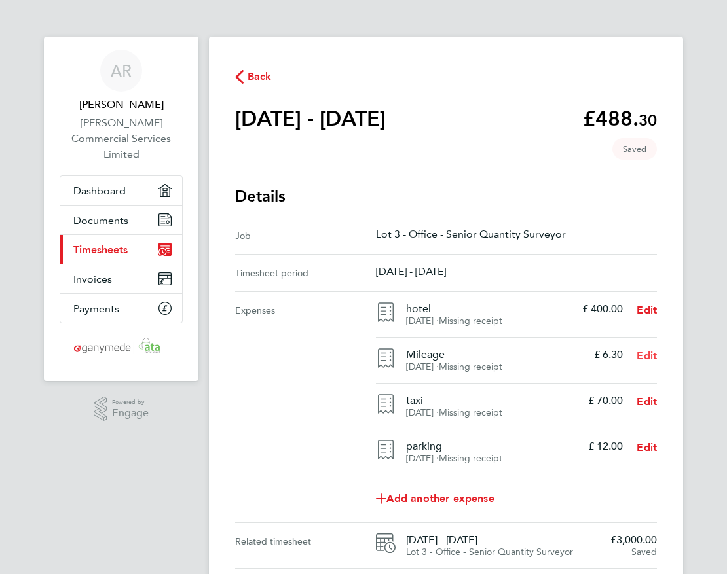
click at [657, 359] on span "Edit" at bounding box center [646, 356] width 20 height 12
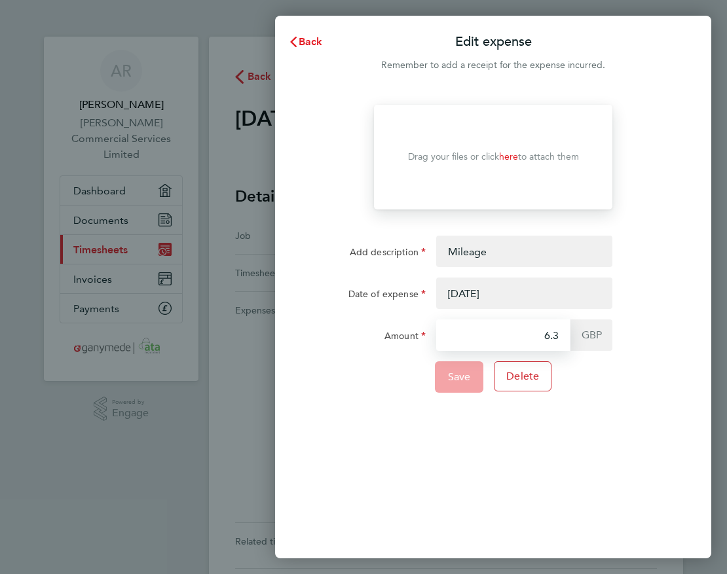
click at [542, 335] on input "6.3" at bounding box center [503, 335] width 134 height 31
type input "97.20"
click at [465, 370] on button "Save" at bounding box center [459, 376] width 49 height 31
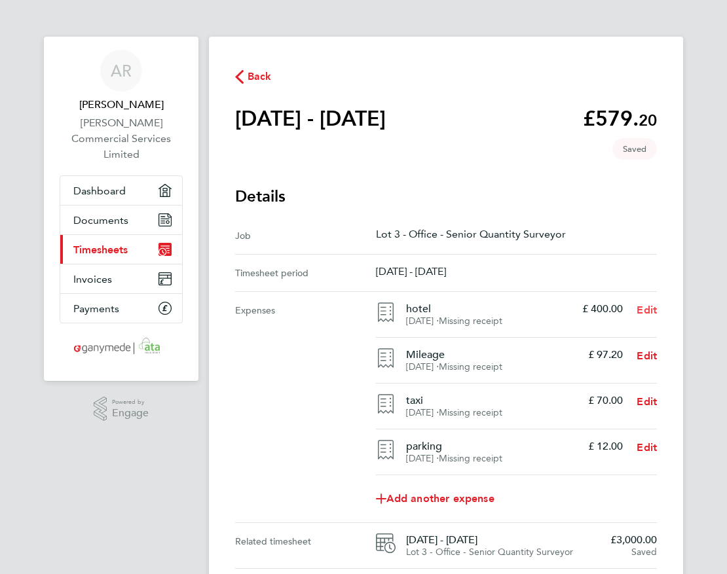
click at [656, 309] on span "Edit" at bounding box center [646, 310] width 20 height 12
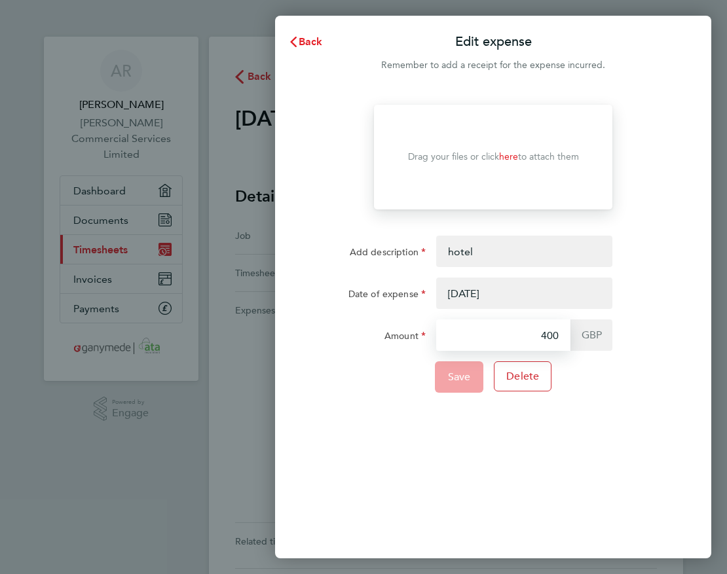
click at [545, 331] on input "400" at bounding box center [503, 335] width 134 height 31
type input "442.65"
click at [460, 382] on span "Save" at bounding box center [459, 377] width 23 height 13
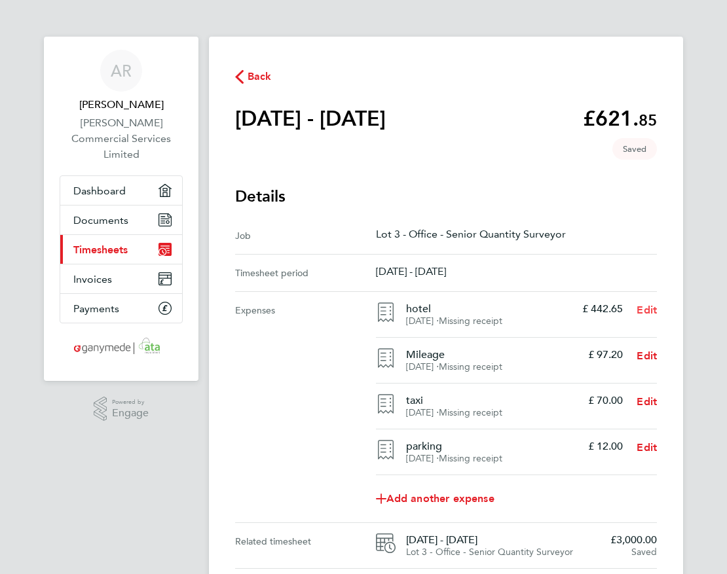
click at [657, 309] on span "Edit" at bounding box center [646, 310] width 20 height 12
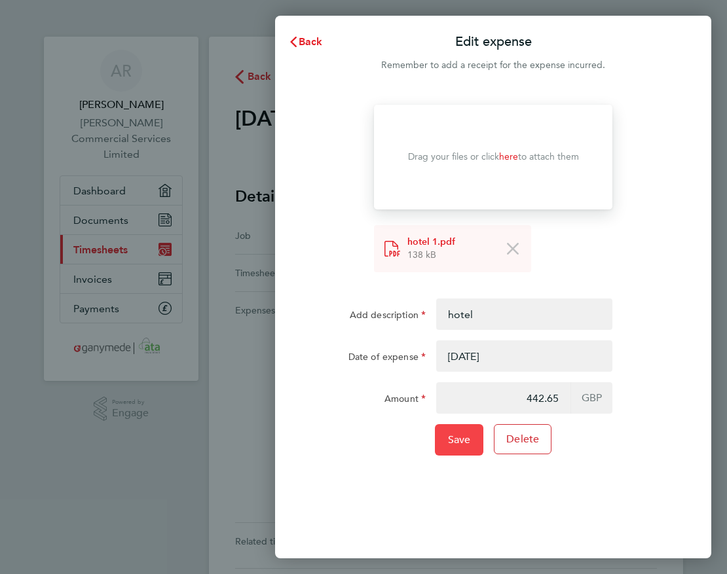
click at [464, 445] on span "Save" at bounding box center [459, 439] width 23 height 13
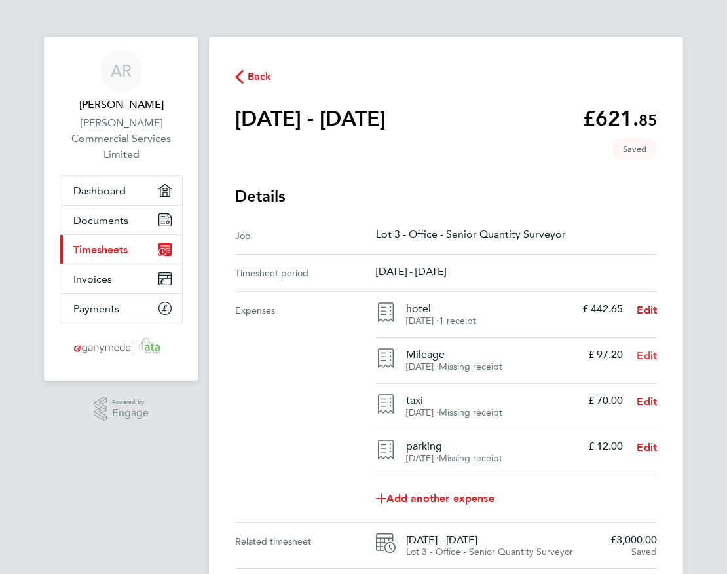
click at [656, 352] on span "Edit" at bounding box center [646, 356] width 20 height 12
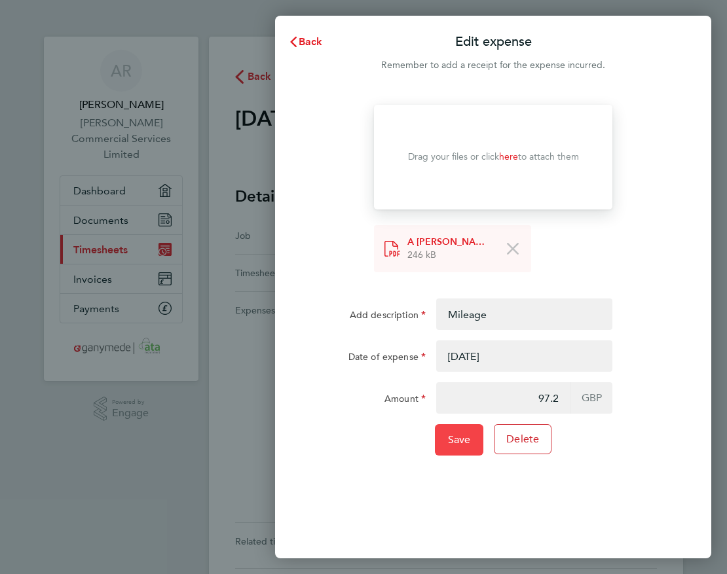
click at [467, 444] on span "Save" at bounding box center [459, 439] width 23 height 13
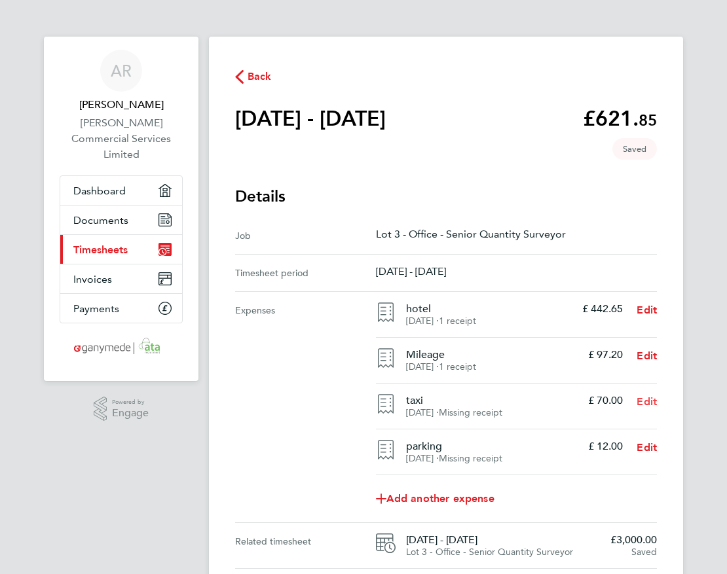
click at [657, 403] on span "Edit" at bounding box center [646, 401] width 20 height 12
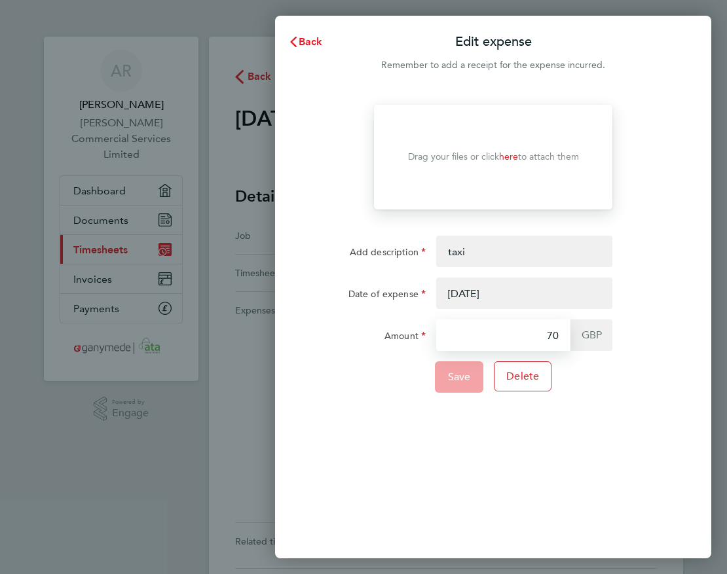
click at [553, 334] on input "70" at bounding box center [503, 335] width 134 height 31
type input "71.10"
click at [465, 374] on span "Save" at bounding box center [459, 377] width 23 height 13
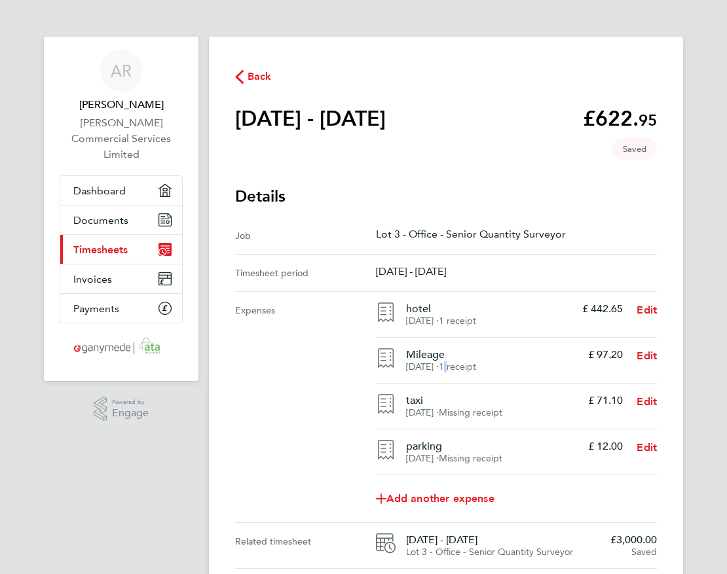
click at [465, 338] on div "Mileage [DATE] ⋅ 1 receipt £ 97.20 Edit" at bounding box center [516, 315] width 281 height 46
drag, startPoint x: 465, startPoint y: 374, endPoint x: 657, endPoint y: 399, distance: 194.1
click at [657, 399] on span "Edit" at bounding box center [646, 401] width 20 height 12
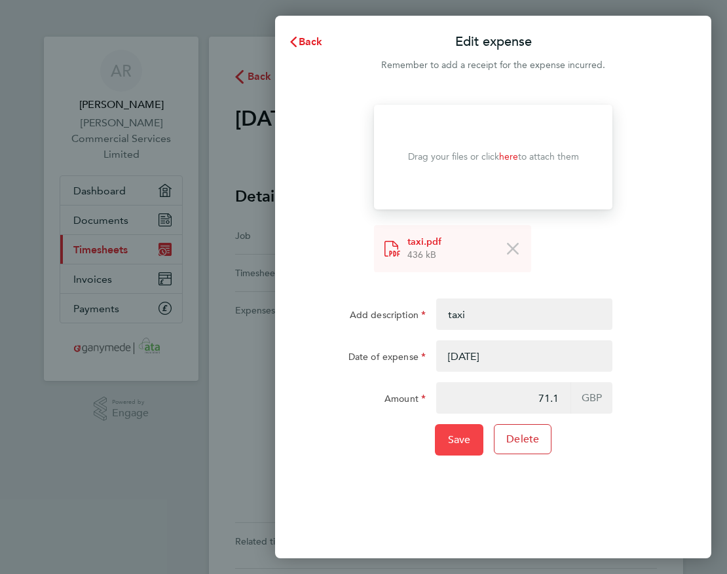
click at [466, 432] on button "Save" at bounding box center [459, 439] width 49 height 31
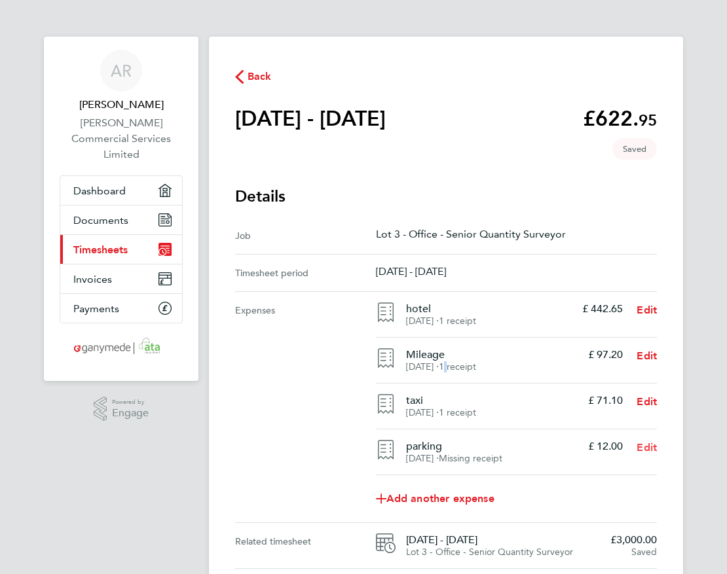
click at [657, 445] on span "Edit" at bounding box center [646, 447] width 20 height 12
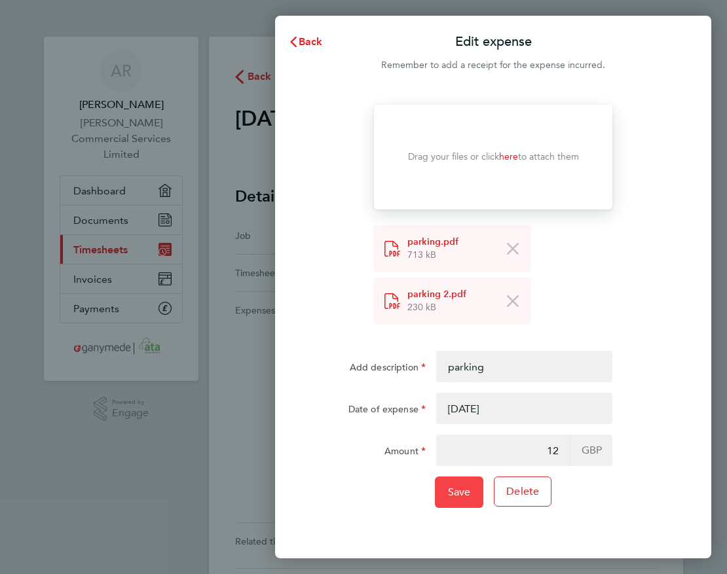
click at [461, 490] on span "Save" at bounding box center [459, 492] width 23 height 13
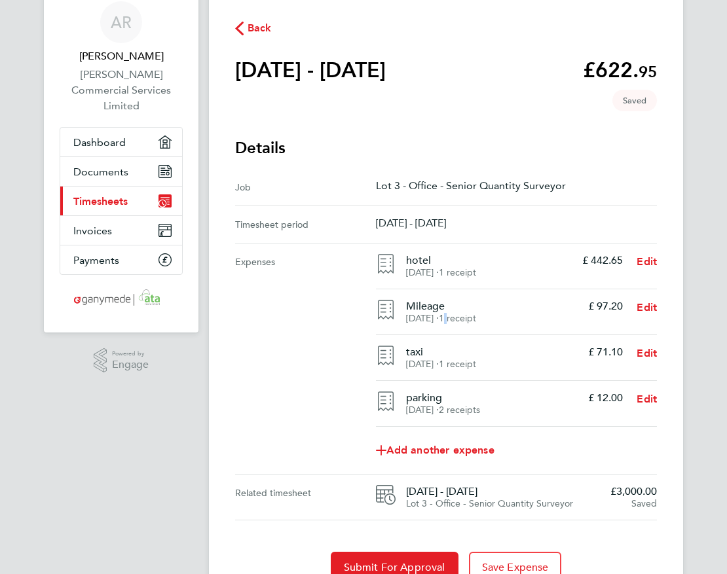
scroll to position [109, 0]
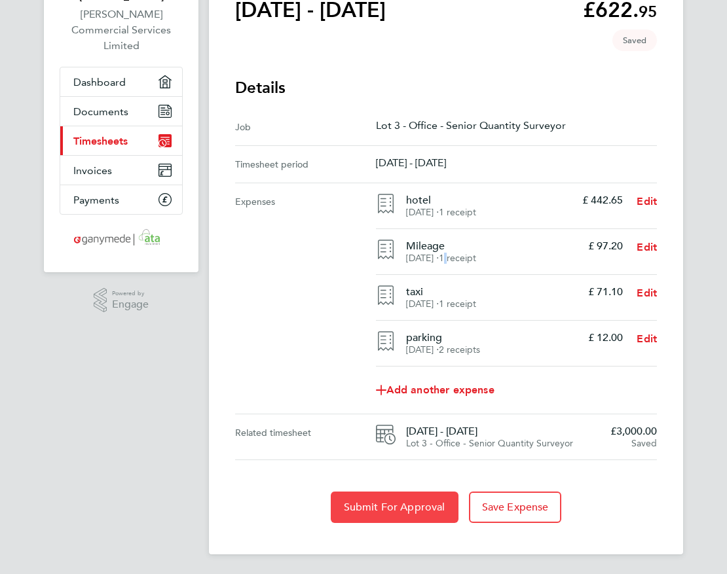
click at [365, 504] on span "Submit For Approval" at bounding box center [394, 507] width 101 height 13
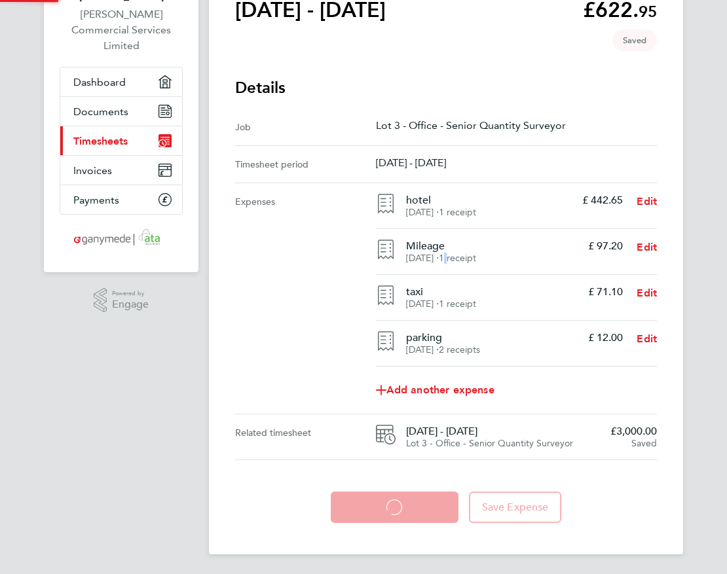
click at [365, 504] on app-form-button "Submit For Approval Loading" at bounding box center [397, 507] width 133 height 31
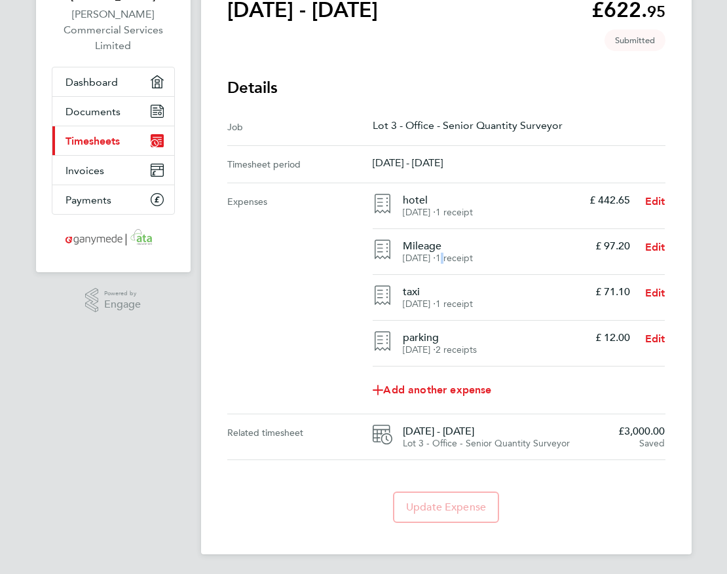
click at [279, 347] on div "Expenses" at bounding box center [300, 298] width 146 height 230
click at [79, 76] on span "Dashboard" at bounding box center [91, 82] width 52 height 12
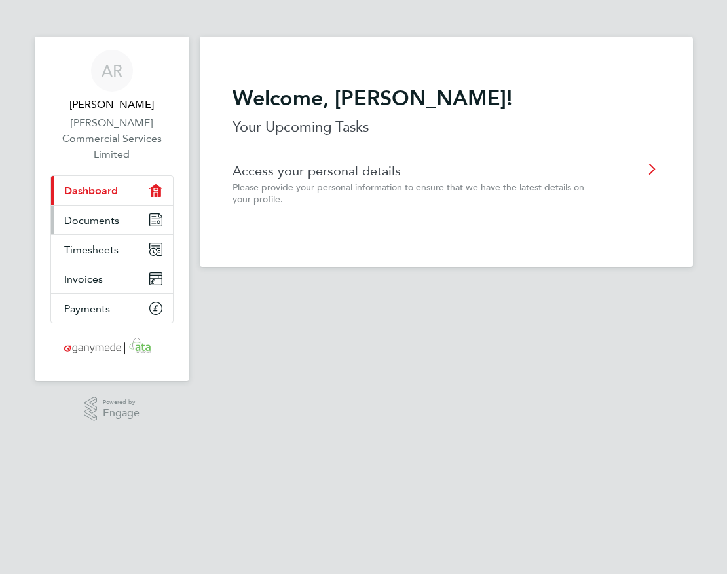
click at [81, 214] on span "Documents" at bounding box center [91, 220] width 55 height 12
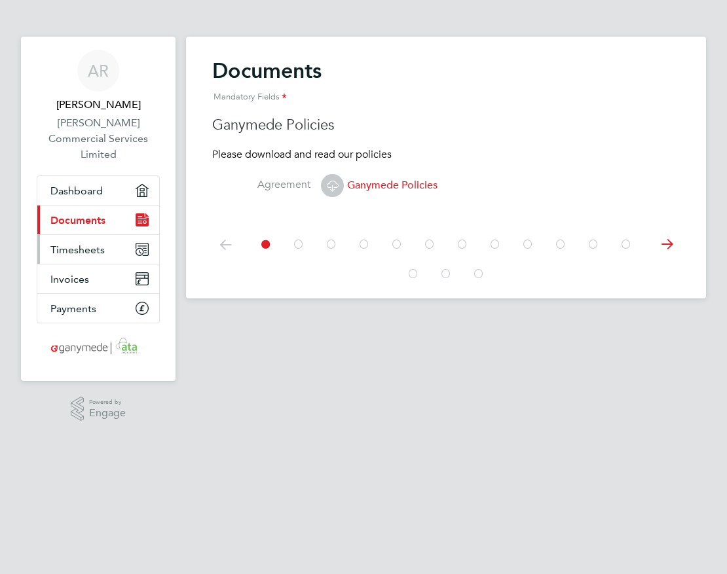
click at [76, 235] on link "Timesheets" at bounding box center [98, 249] width 122 height 29
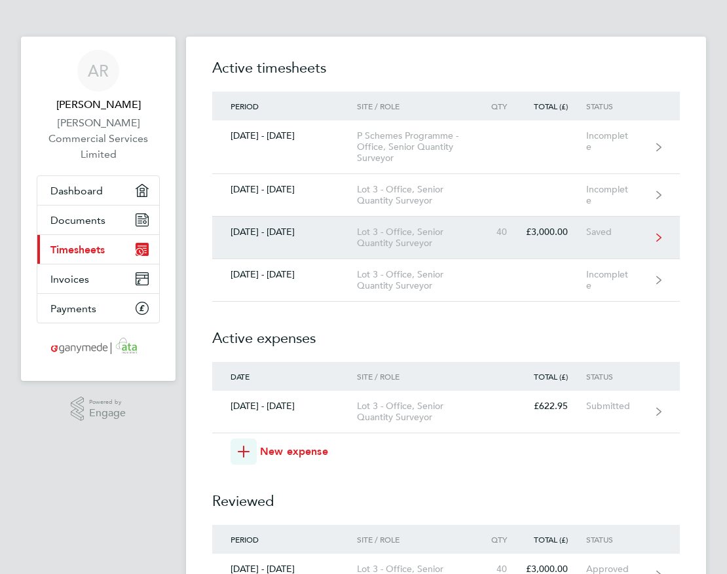
click at [588, 236] on div "Saved" at bounding box center [618, 232] width 65 height 11
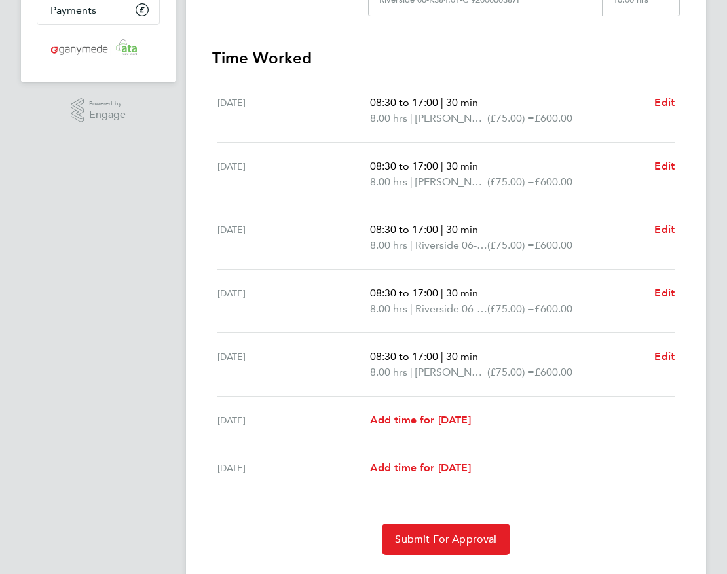
scroll to position [330, 0]
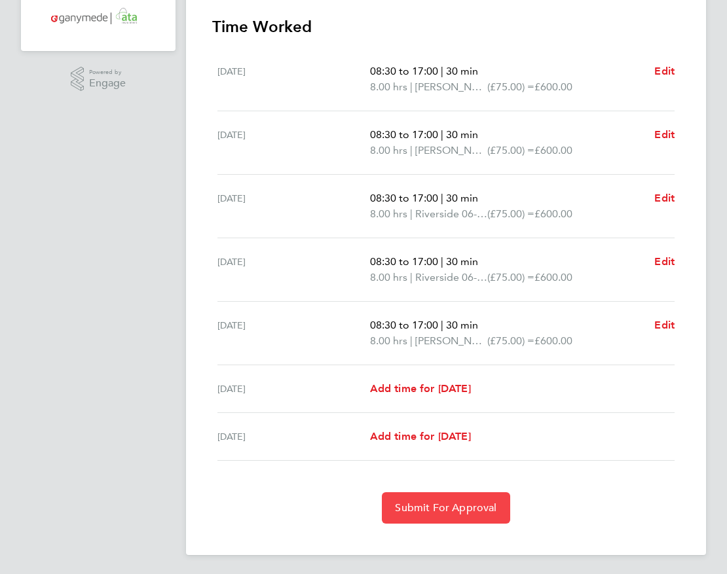
click at [435, 515] on button "Submit For Approval" at bounding box center [446, 507] width 128 height 31
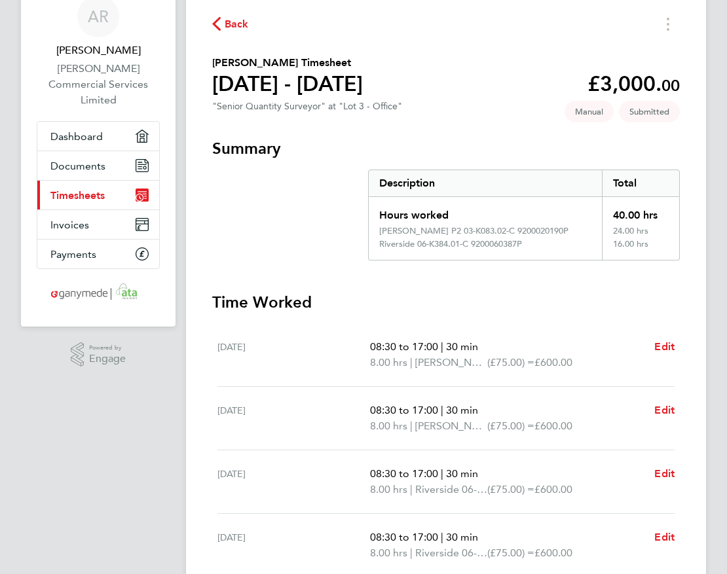
scroll to position [53, 0]
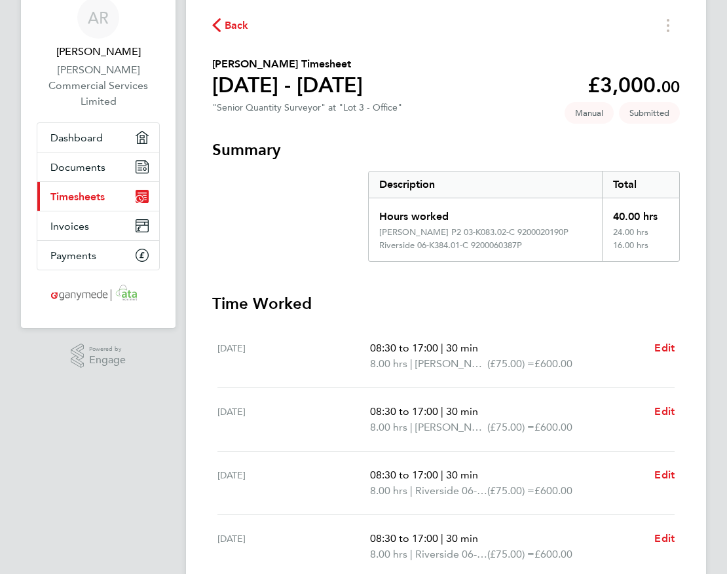
click at [72, 191] on span "Timesheets" at bounding box center [77, 197] width 54 height 12
